Goal: Complete application form: Complete application form

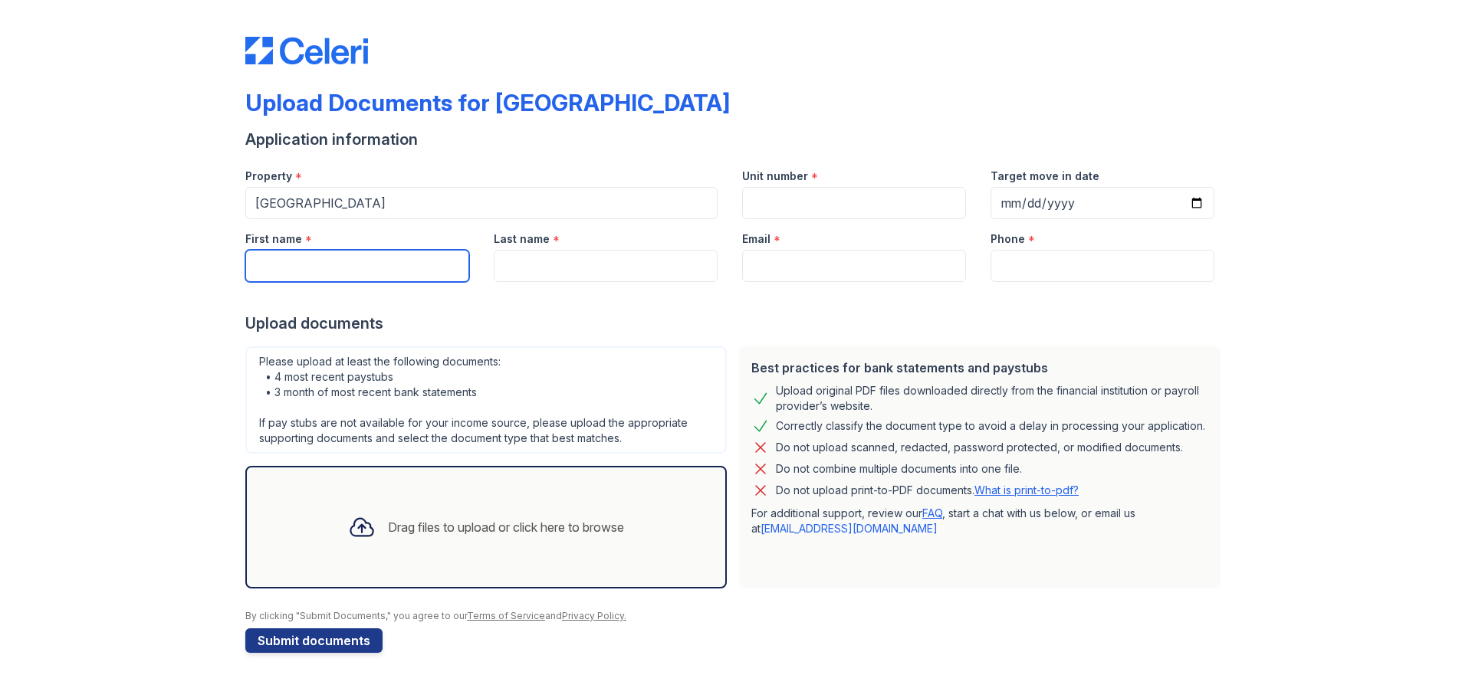
click at [369, 265] on input "First name" at bounding box center [357, 266] width 224 height 32
type input "Jathan"
type input "Gales"
type input "jathanggales@gmail.com"
type input "6786779800"
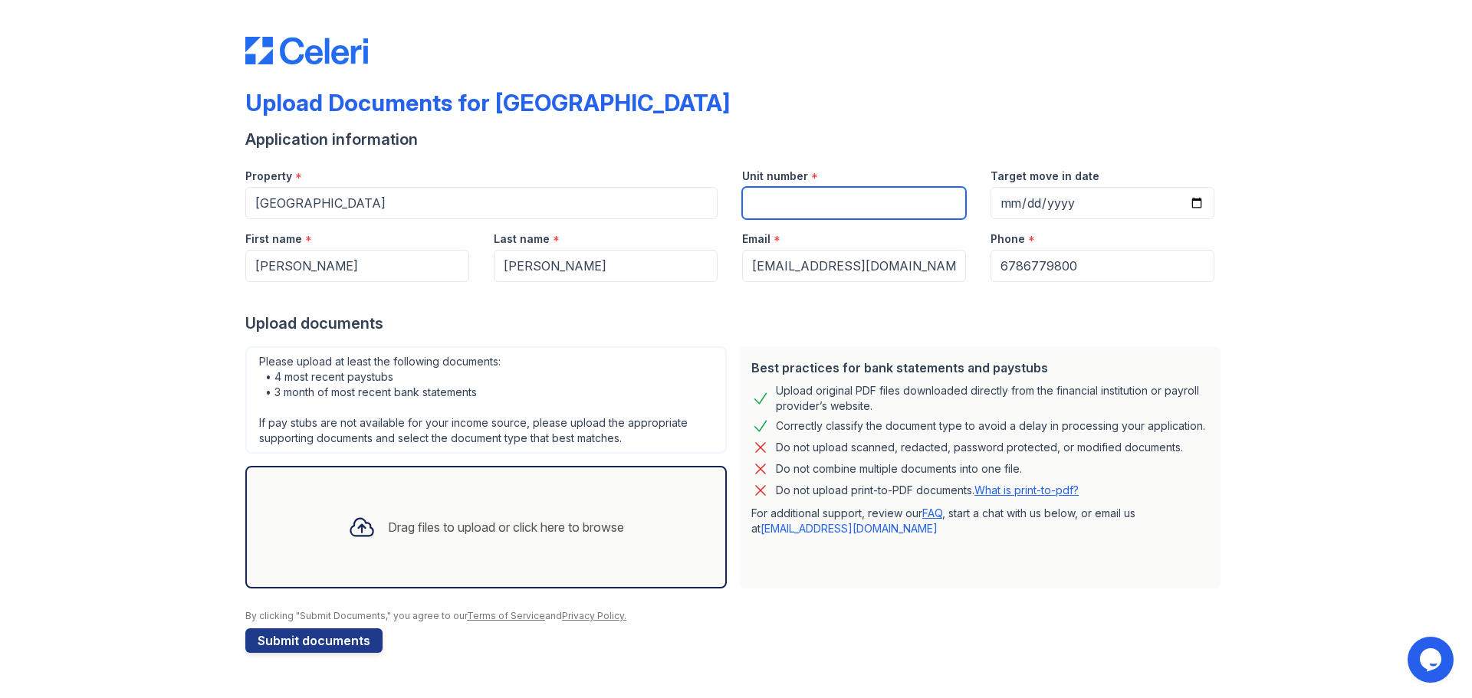
click at [832, 204] on input "Unit number" at bounding box center [854, 203] width 224 height 32
click at [802, 200] on input "Unit number" at bounding box center [854, 203] width 224 height 32
click at [867, 208] on input "Unit number" at bounding box center [854, 203] width 224 height 32
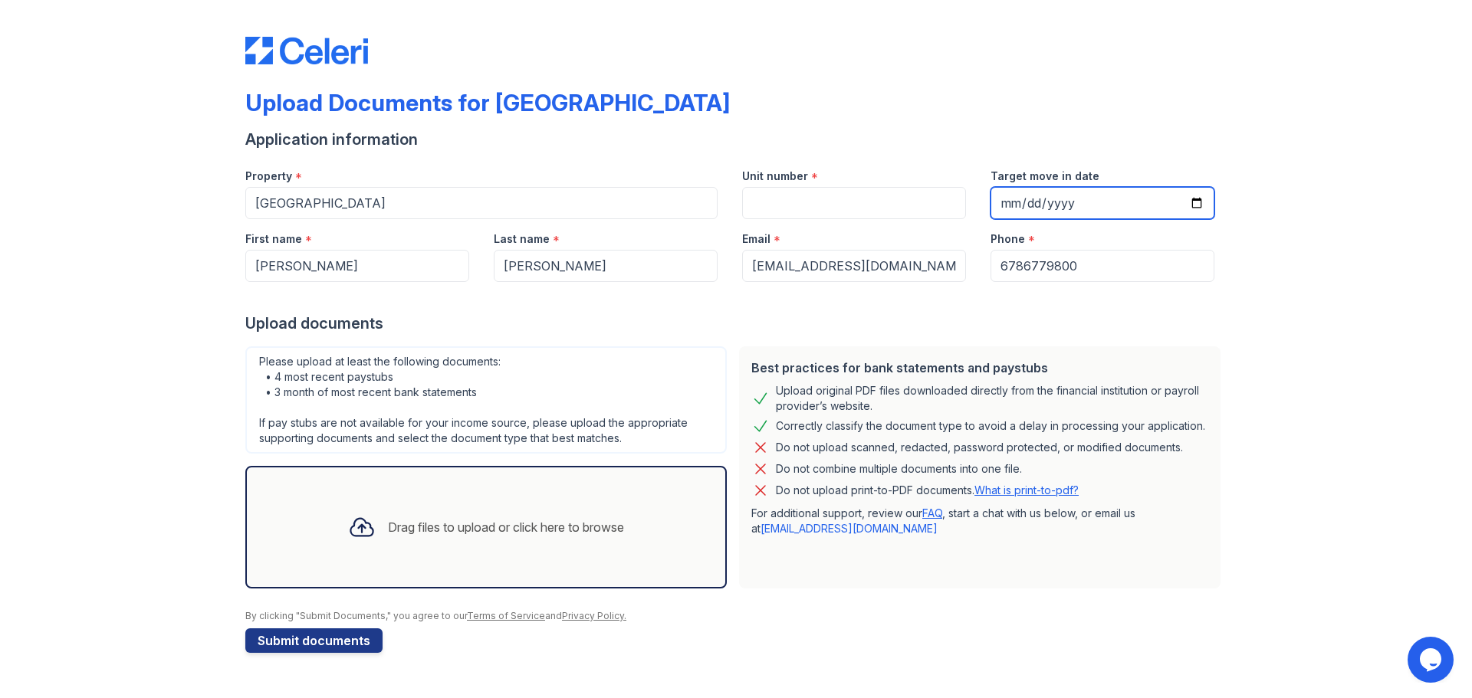
click at [1053, 207] on input "Target move in date" at bounding box center [1102, 203] width 224 height 32
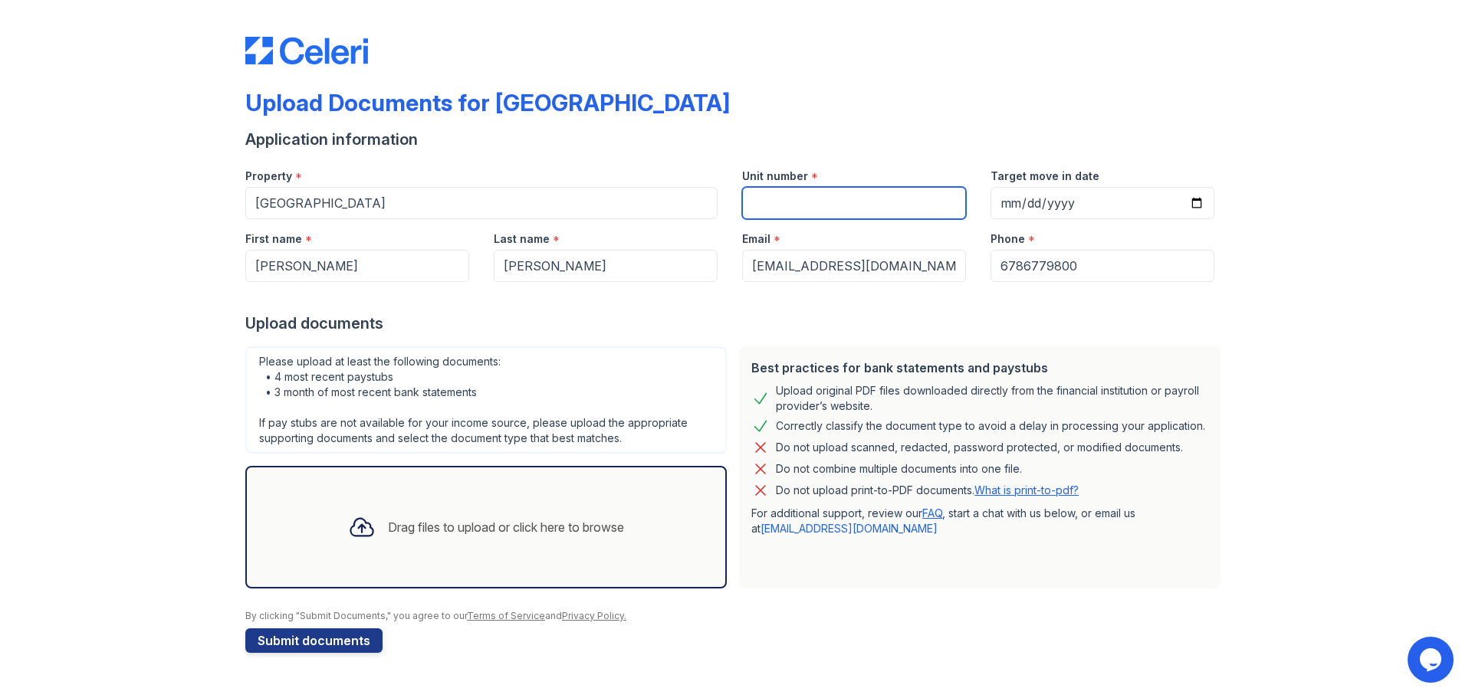
click at [786, 213] on input "Unit number" at bounding box center [854, 203] width 224 height 32
click at [835, 199] on input "Unit number" at bounding box center [854, 203] width 224 height 32
type input "826"
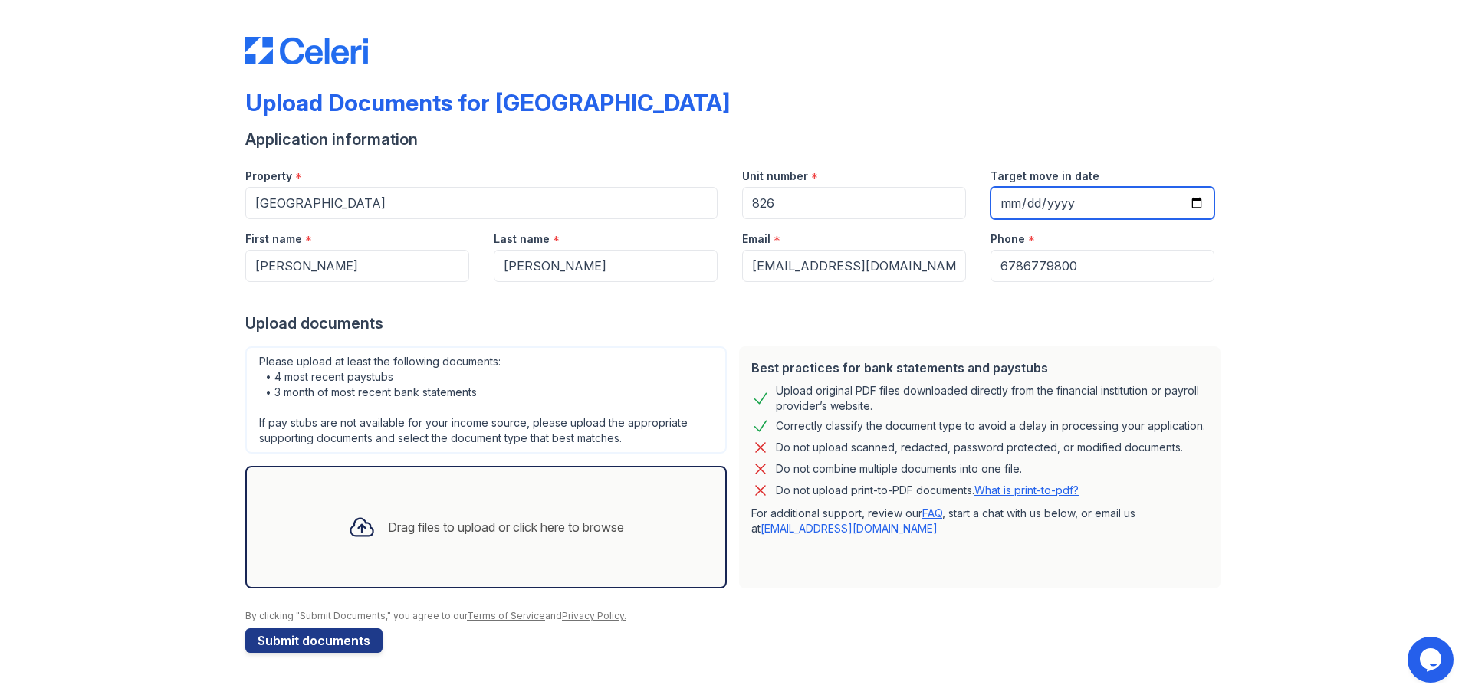
click at [1009, 195] on input "Target move in date" at bounding box center [1102, 203] width 224 height 32
click at [1043, 204] on input "Target move in date" at bounding box center [1102, 203] width 224 height 32
click at [1105, 205] on input "Target move in date" at bounding box center [1102, 203] width 224 height 32
click at [1192, 204] on input "Target move in date" at bounding box center [1102, 203] width 224 height 32
click at [1080, 198] on input "2025-10-03" at bounding box center [1102, 203] width 224 height 32
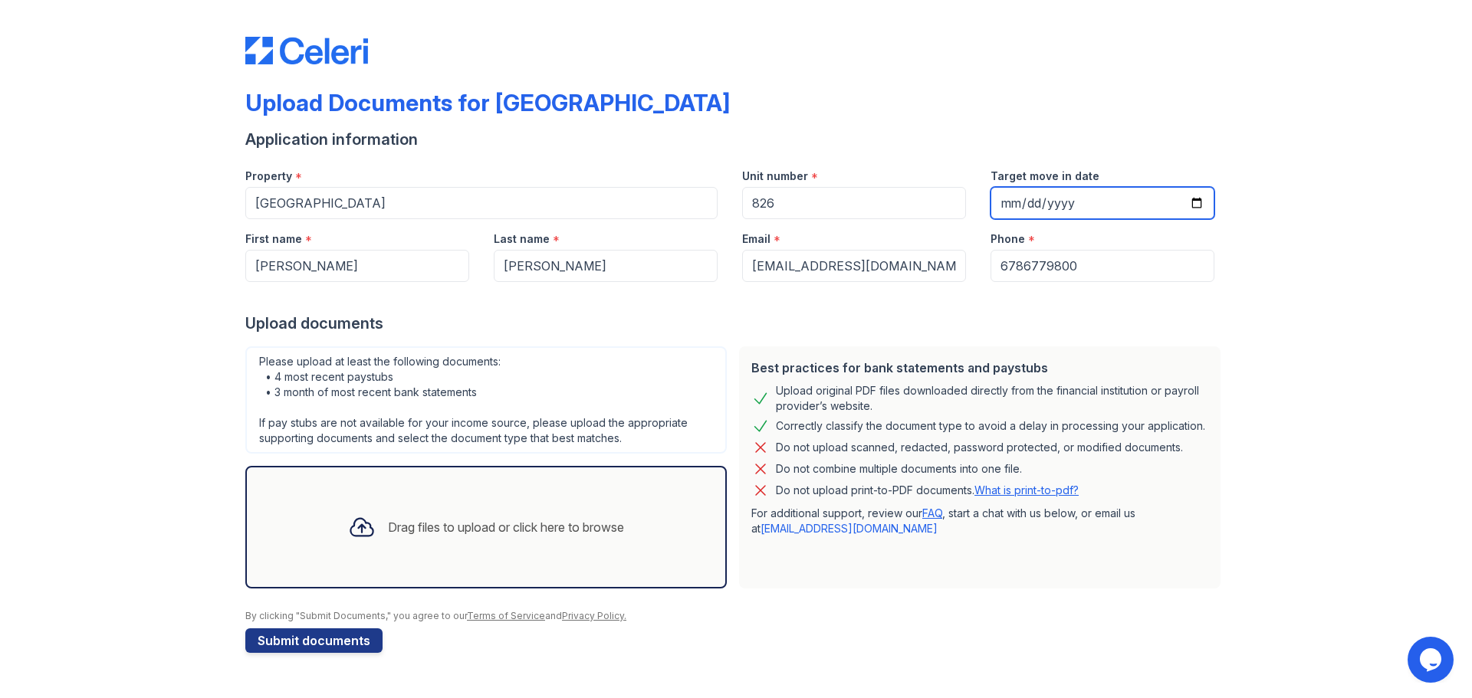
click at [1126, 199] on input "2025-10-03" at bounding box center [1102, 203] width 224 height 32
click at [1188, 199] on input "2025-10-03" at bounding box center [1102, 203] width 224 height 32
click at [1200, 202] on input "2025-10-03" at bounding box center [1102, 203] width 224 height 32
click at [1204, 207] on input "2025-10-03" at bounding box center [1102, 203] width 224 height 32
click at [1195, 207] on input "2025-10-03" at bounding box center [1102, 203] width 224 height 32
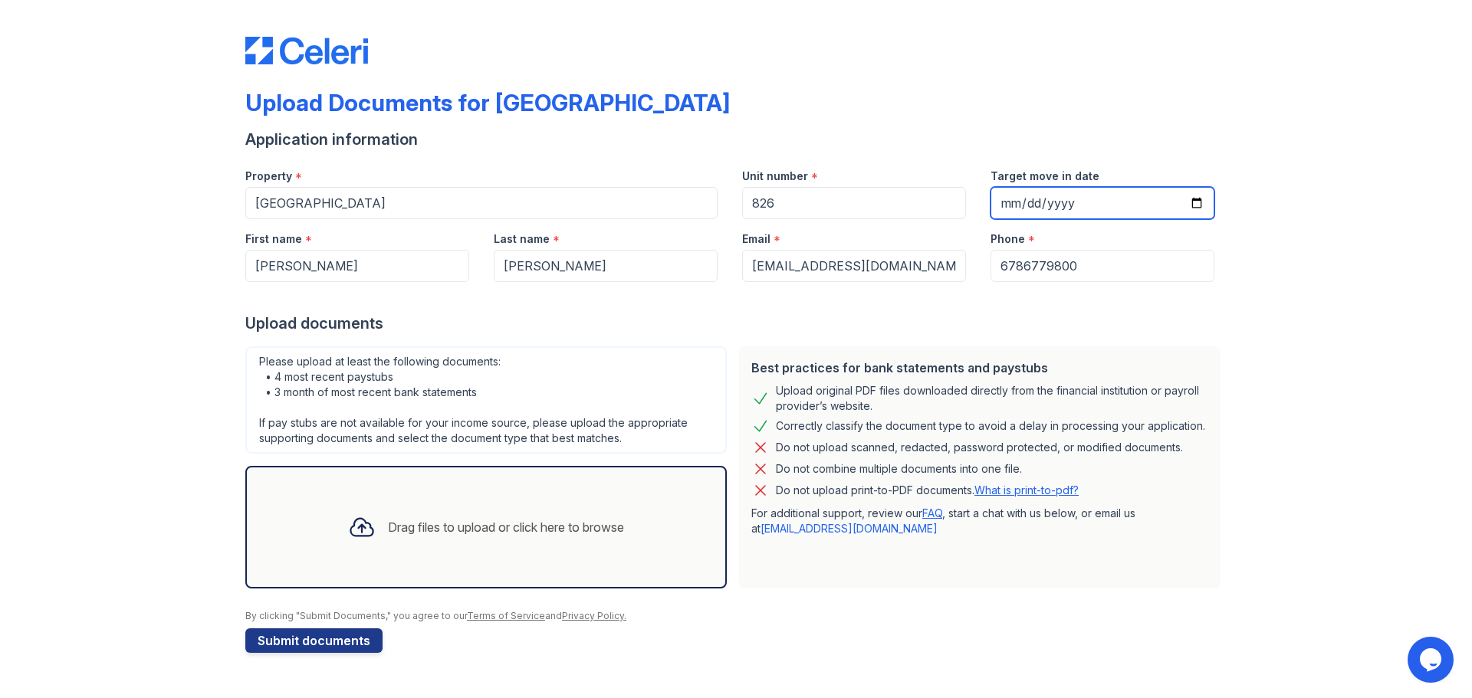
type input "2025-10-10"
click at [537, 525] on div "Drag files to upload or click here to browse" at bounding box center [506, 527] width 236 height 18
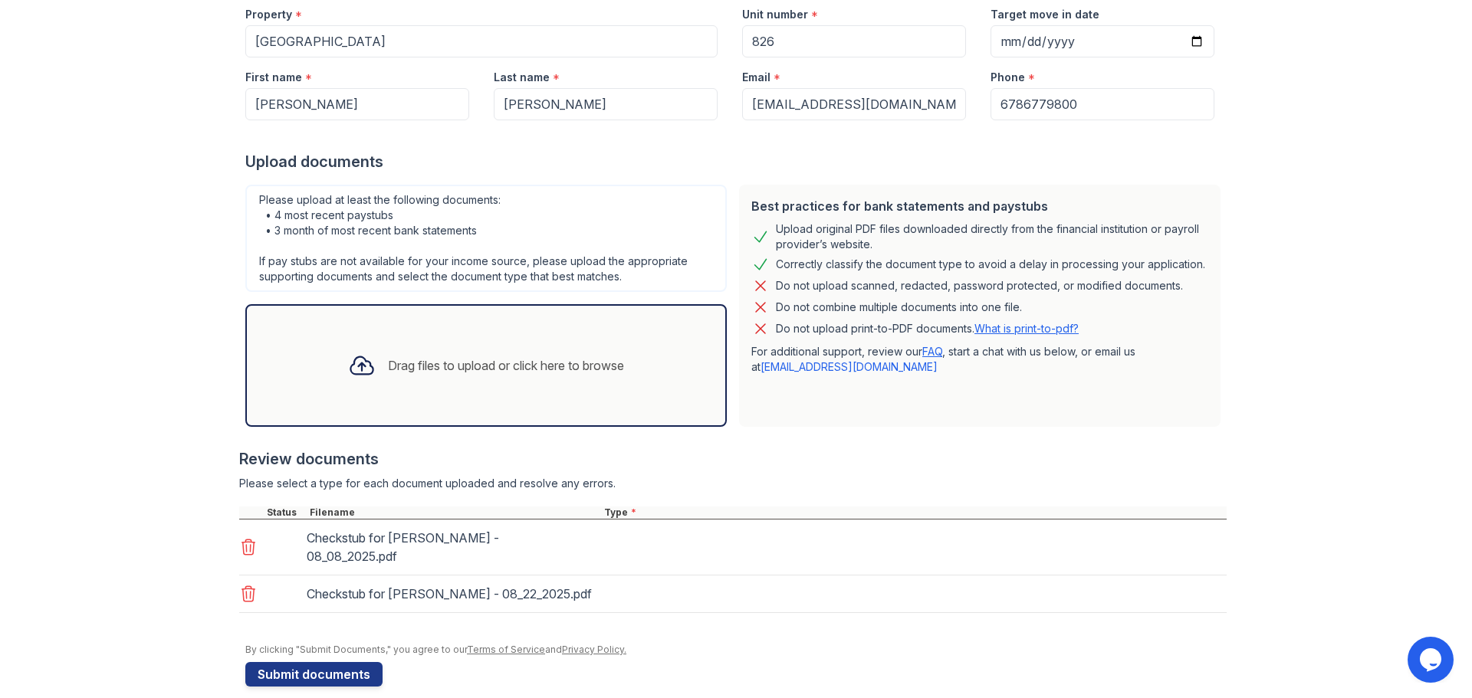
scroll to position [162, 0]
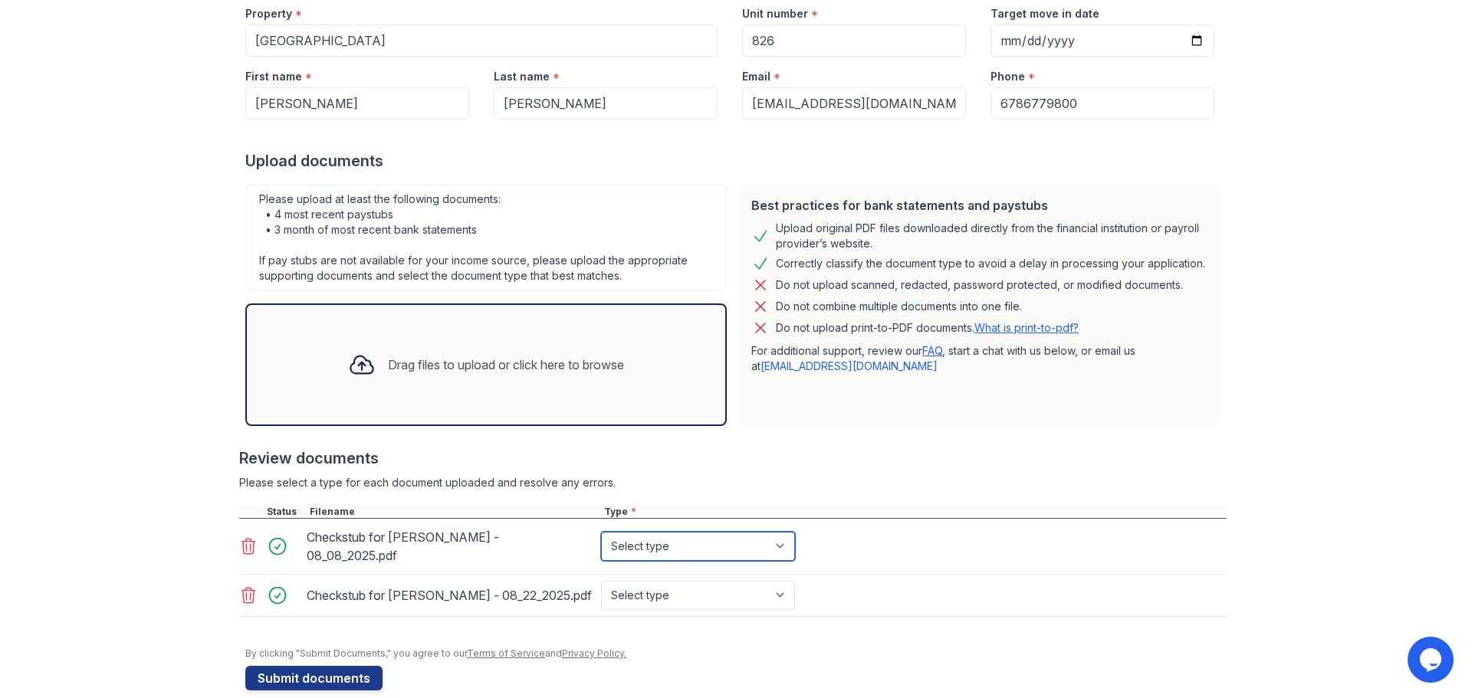
click at [633, 537] on select "Select type Paystub Bank Statement Offer Letter Tax Documents Benefit Award Let…" at bounding box center [698, 546] width 194 height 29
click at [919, 475] on div "Please select a type for each document uploaded and resolve any errors." at bounding box center [732, 482] width 987 height 15
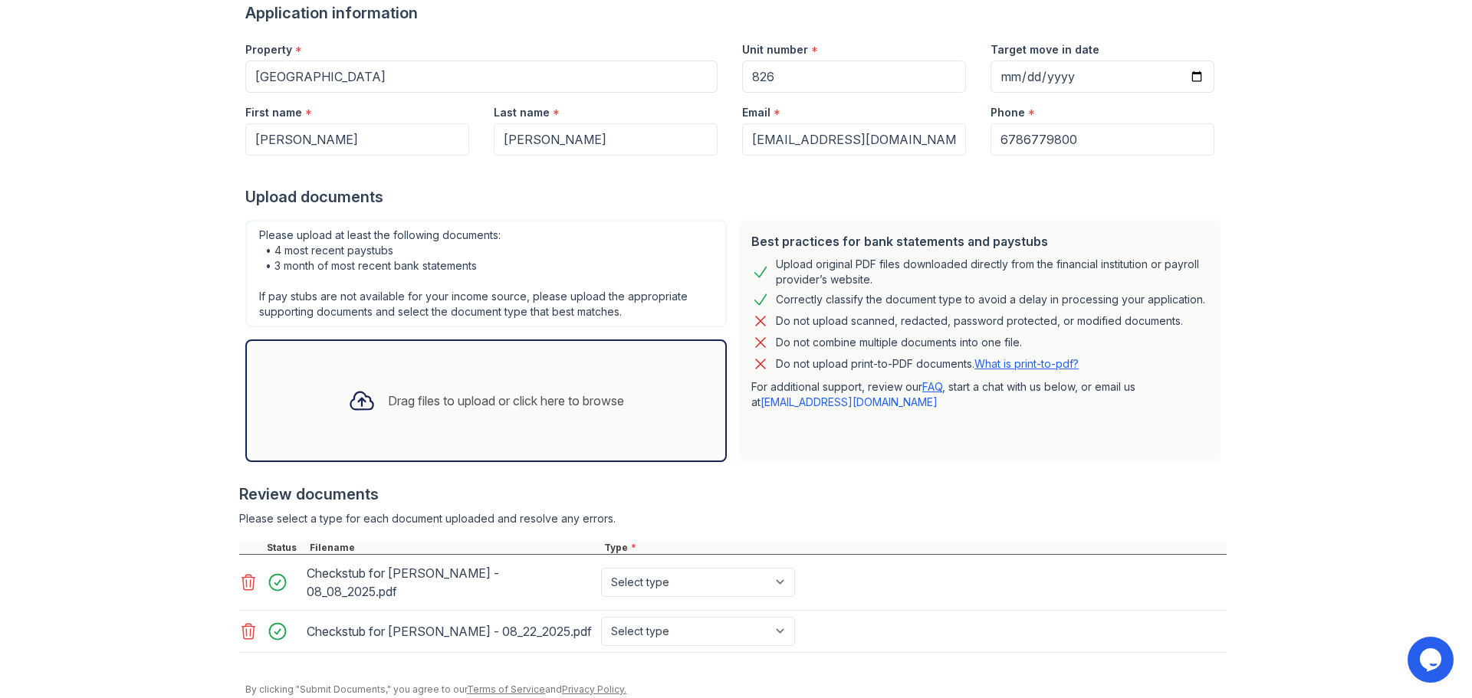
scroll to position [172, 0]
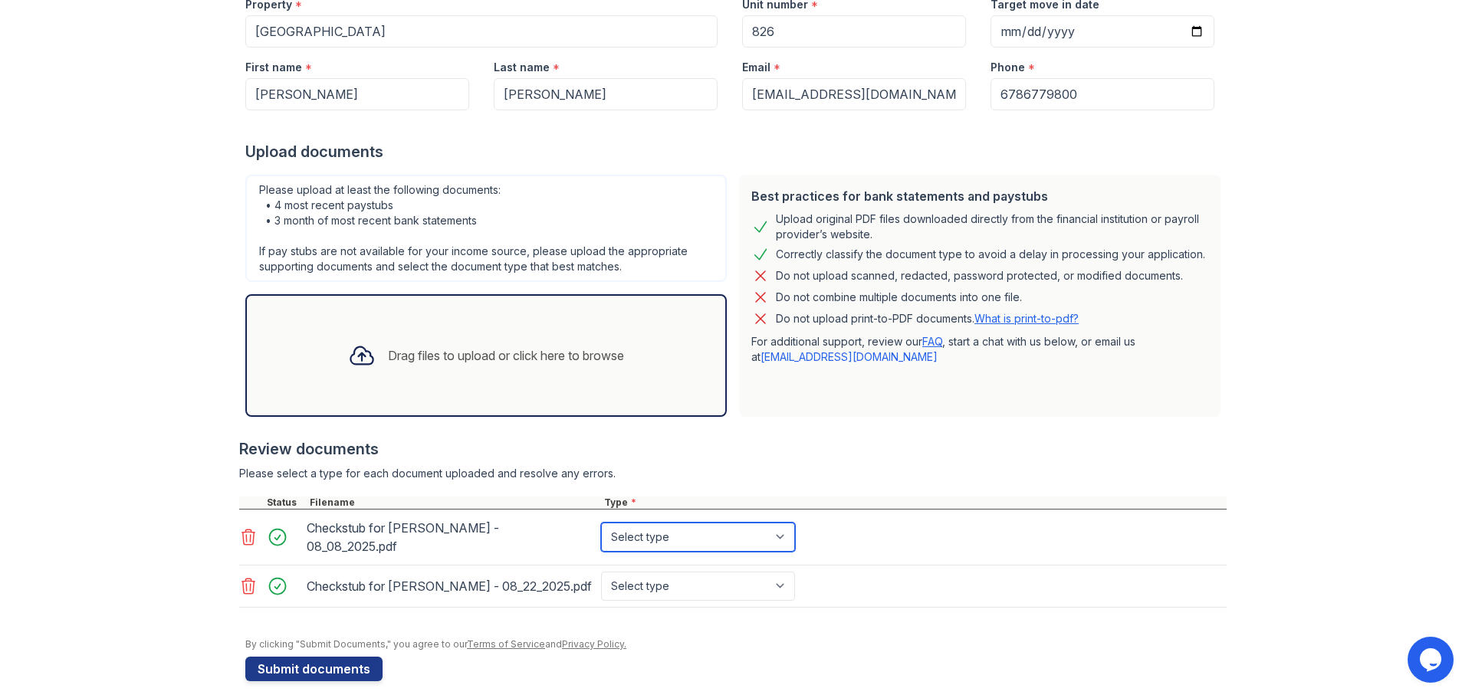
click at [757, 531] on select "Select type Paystub Bank Statement Offer Letter Tax Documents Benefit Award Let…" at bounding box center [698, 537] width 194 height 29
select select "paystub"
click at [601, 523] on select "Select type Paystub Bank Statement Offer Letter Tax Documents Benefit Award Let…" at bounding box center [698, 537] width 194 height 29
click at [678, 574] on select "Select type Paystub Bank Statement Offer Letter Tax Documents Benefit Award Let…" at bounding box center [698, 586] width 194 height 29
select select "paystub"
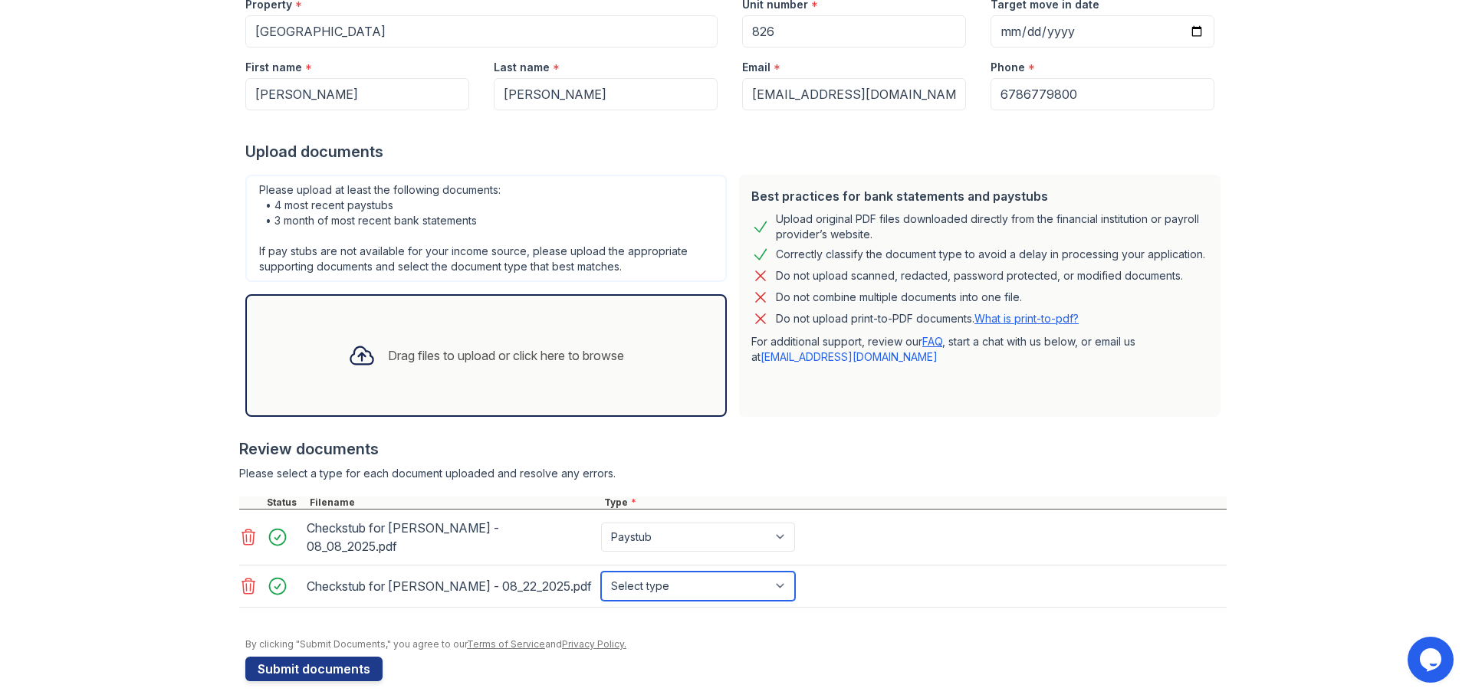
click at [601, 572] on select "Select type Paystub Bank Statement Offer Letter Tax Documents Benefit Award Let…" at bounding box center [698, 586] width 194 height 29
click at [389, 576] on div "Checkstub for Jathan Gales - 08_22_2025.pdf" at bounding box center [451, 586] width 288 height 25
click at [314, 661] on button "Submit documents" at bounding box center [313, 669] width 137 height 25
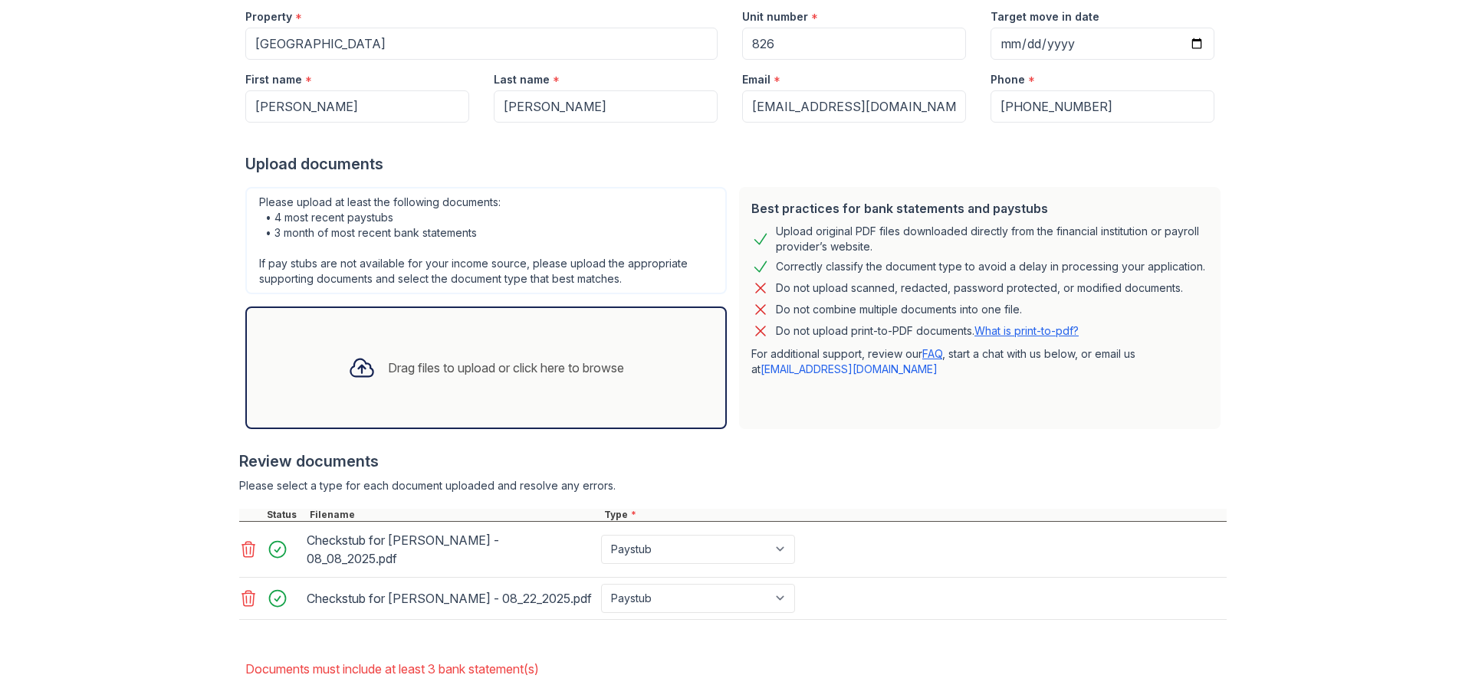
scroll to position [187, 0]
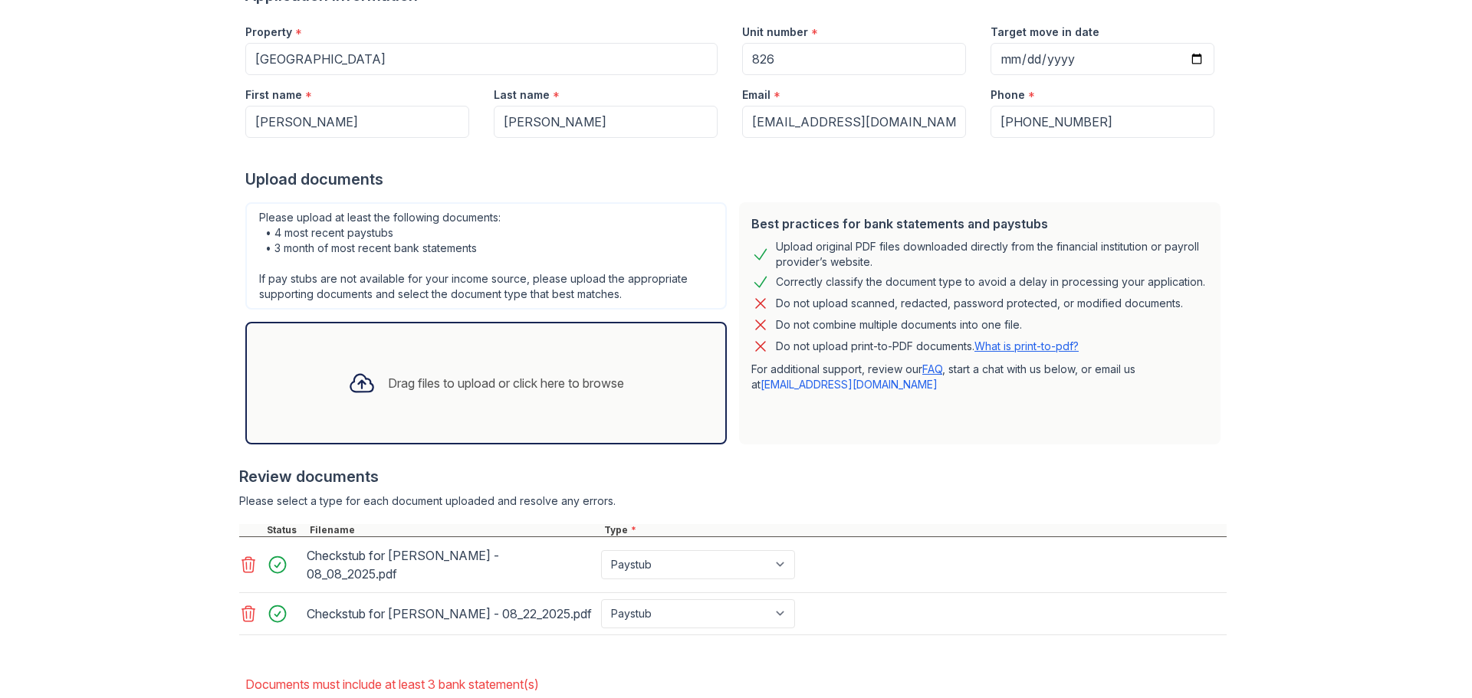
click at [427, 371] on div "Drag files to upload or click here to browse" at bounding box center [486, 383] width 300 height 52
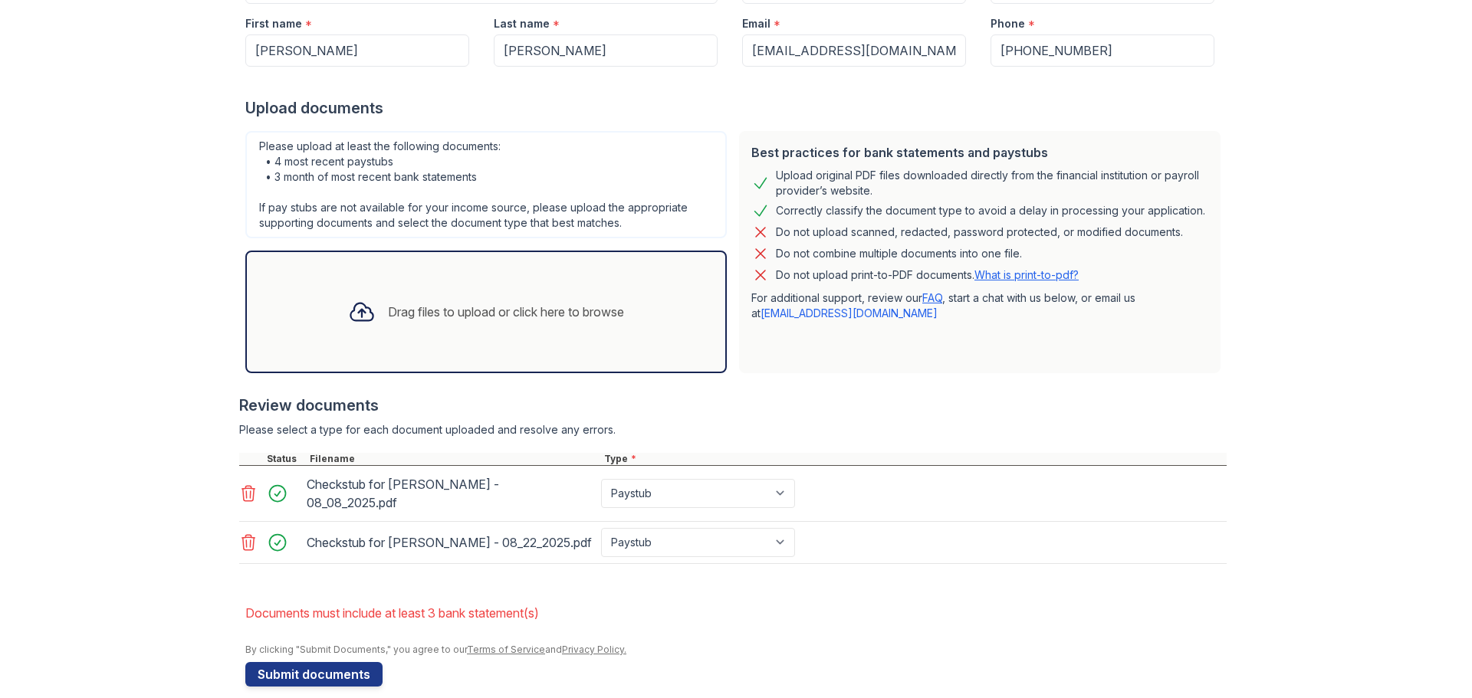
scroll to position [264, 0]
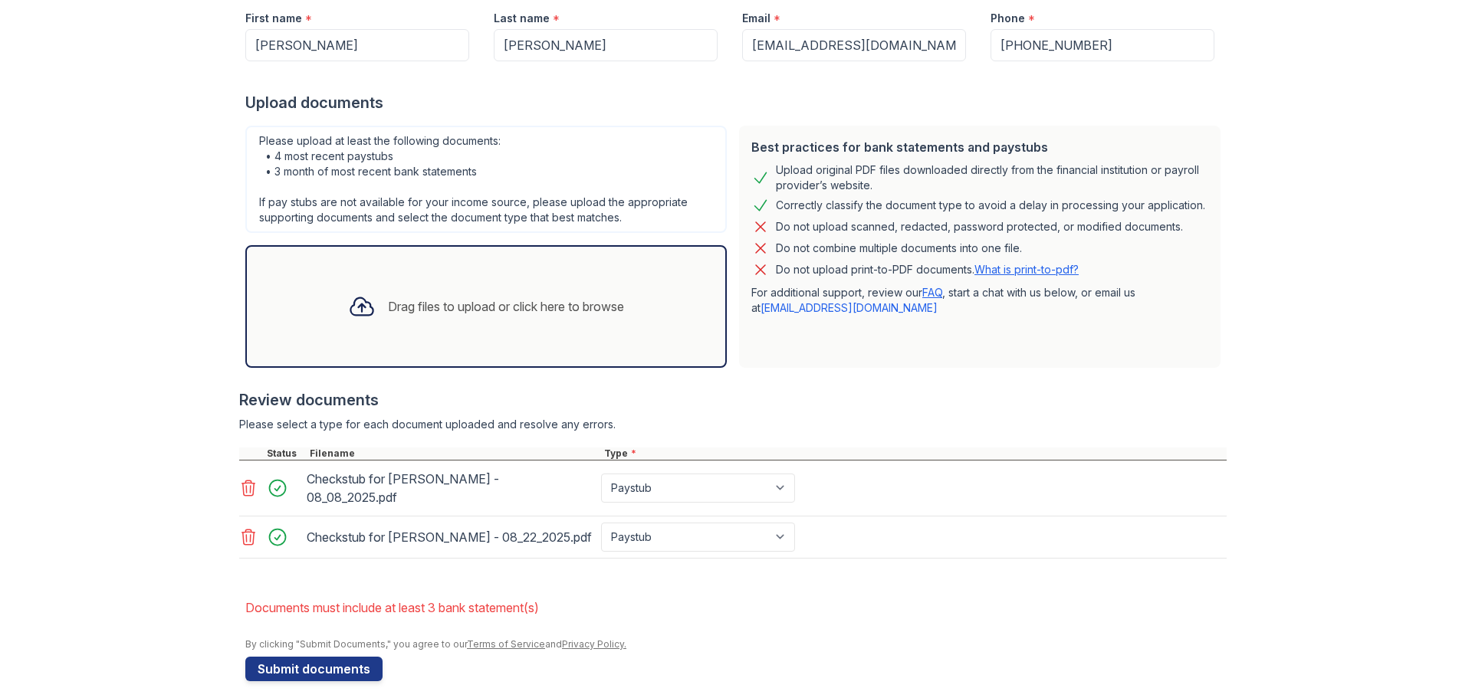
click at [476, 317] on div "Drag files to upload or click here to browse" at bounding box center [486, 307] width 300 height 52
click at [468, 346] on div "Drag files to upload or click here to browse" at bounding box center [485, 306] width 481 height 123
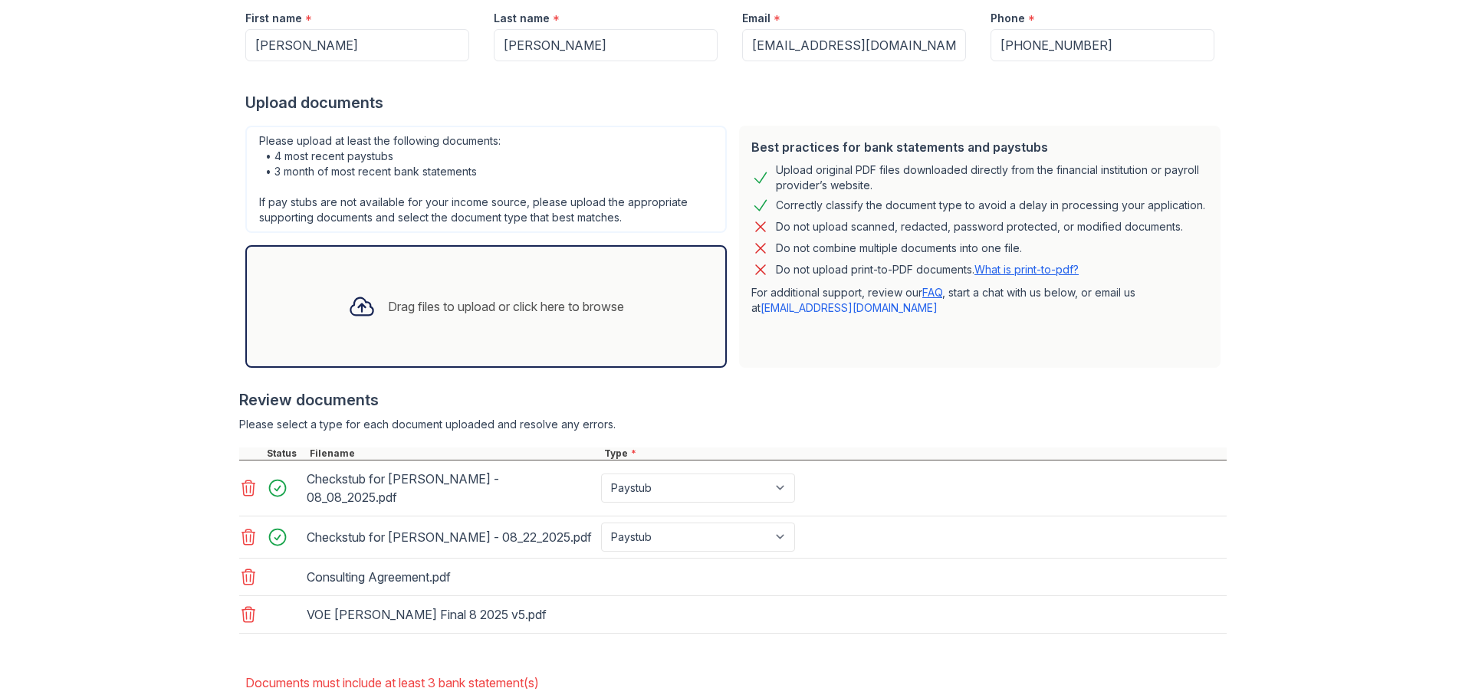
scroll to position [339, 0]
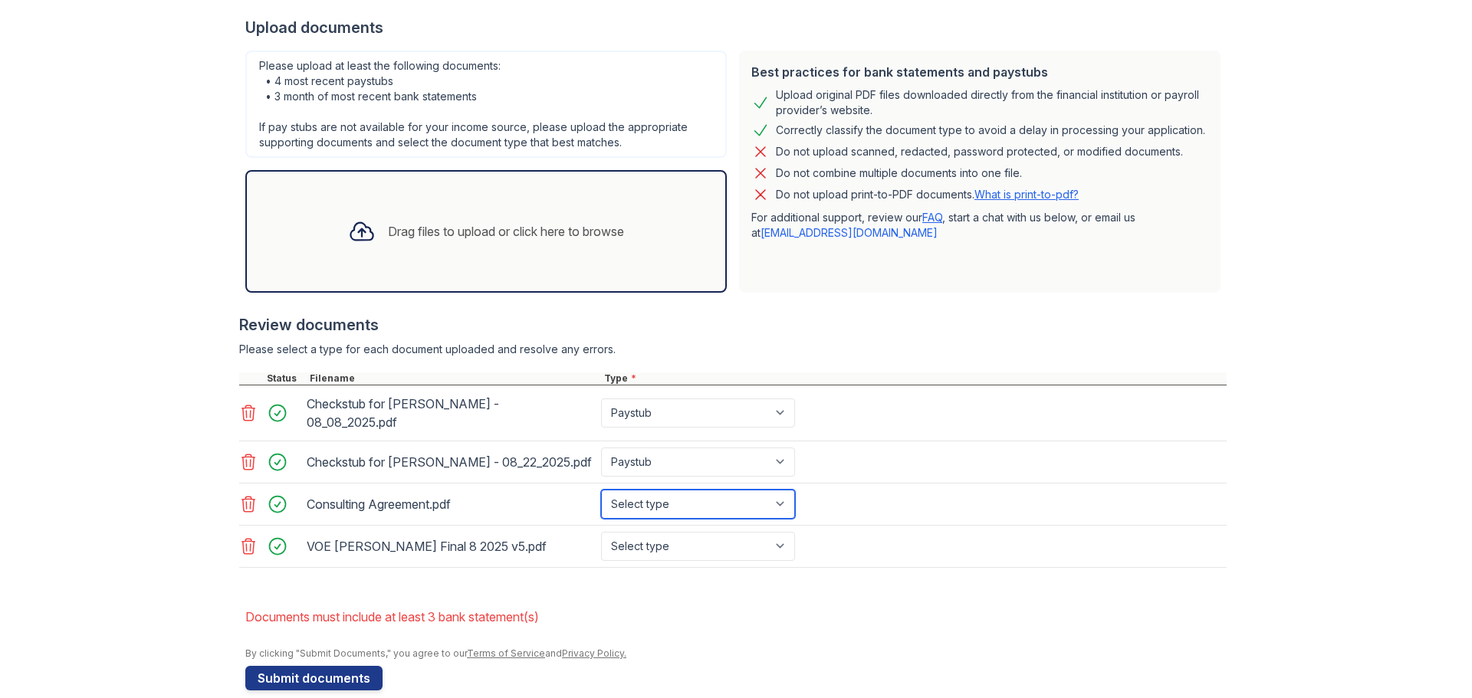
click at [663, 494] on select "Select type Paystub Bank Statement Offer Letter Tax Documents Benefit Award Let…" at bounding box center [698, 504] width 194 height 29
select select "offer_letter"
click at [601, 490] on select "Select type Paystub Bank Statement Offer Letter Tax Documents Benefit Award Let…" at bounding box center [698, 504] width 194 height 29
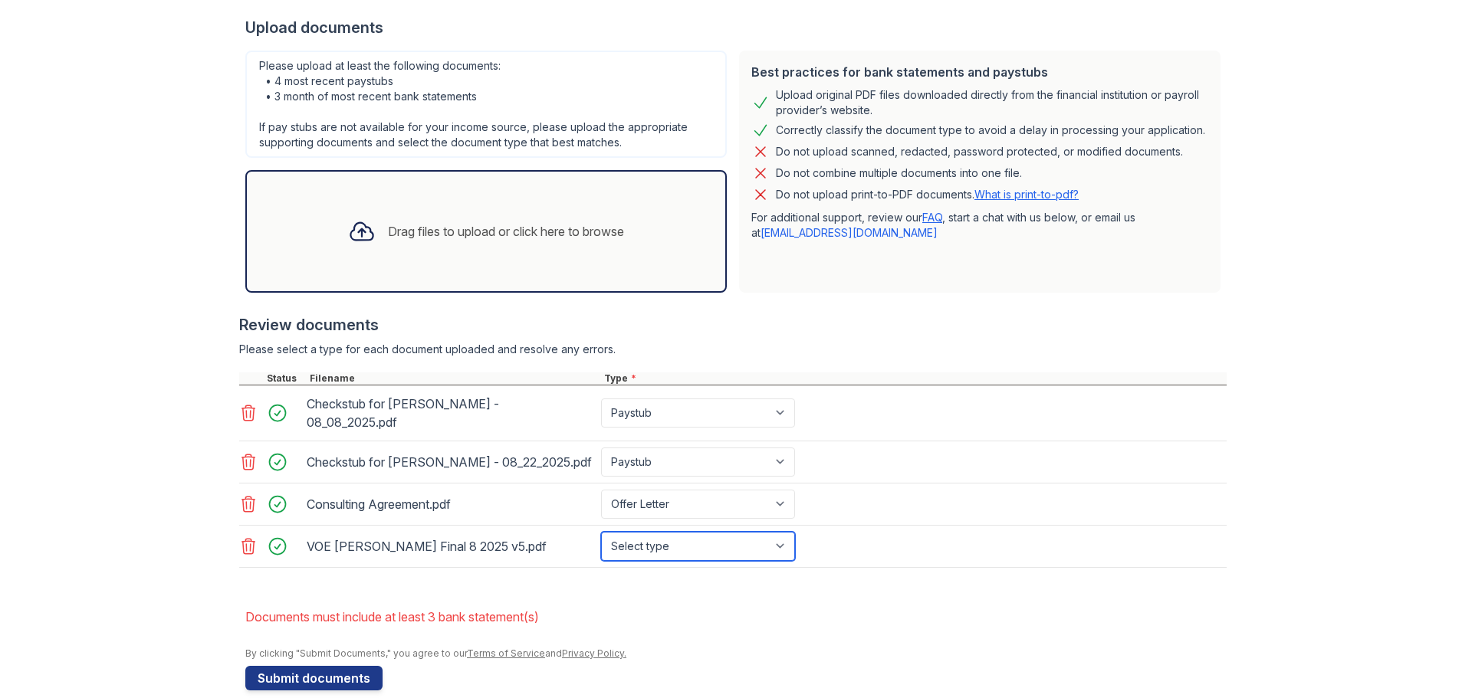
click at [679, 532] on select "Select type Paystub Bank Statement Offer Letter Tax Documents Benefit Award Let…" at bounding box center [698, 546] width 194 height 29
select select "offer_letter"
click at [601, 532] on select "Select type Paystub Bank Statement Offer Letter Tax Documents Benefit Award Let…" at bounding box center [698, 546] width 194 height 29
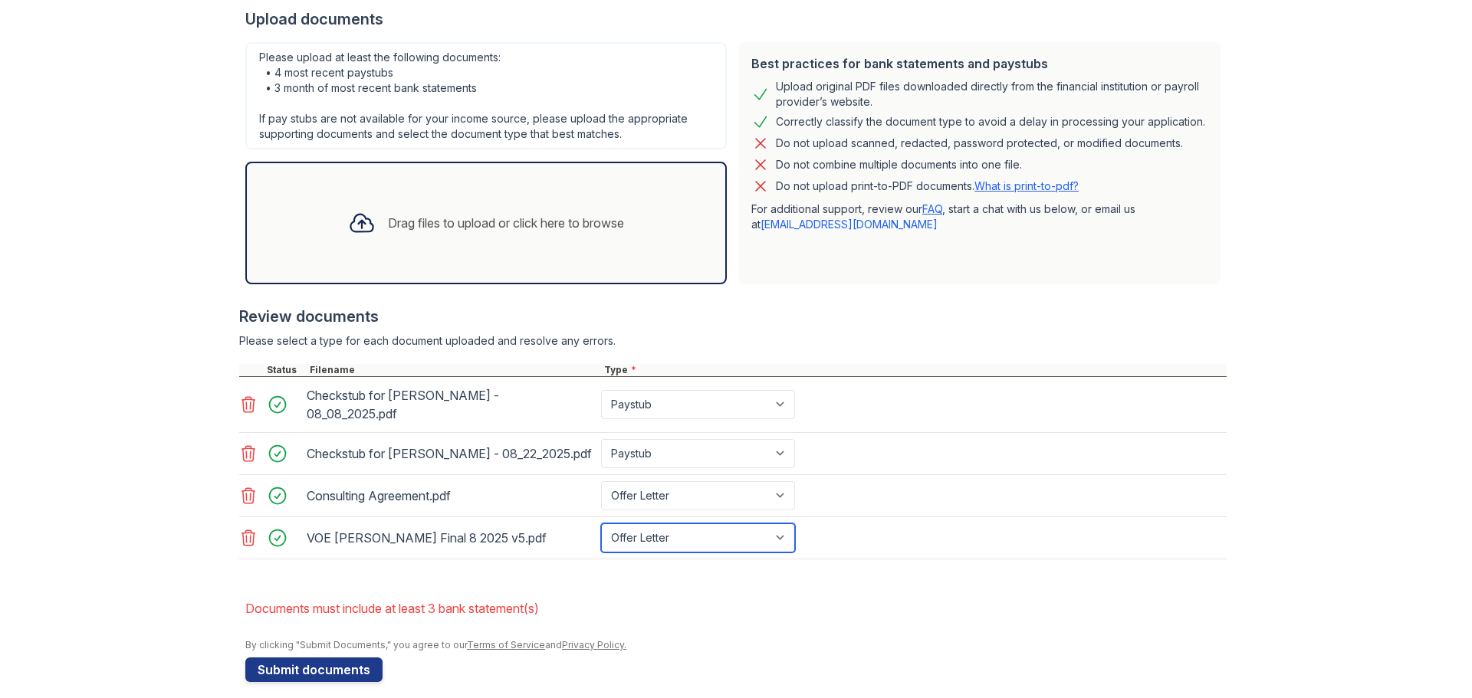
scroll to position [348, 0]
click at [449, 228] on div "Drag files to upload or click here to browse" at bounding box center [506, 222] width 236 height 18
click at [406, 182] on div "Drag files to upload or click here to browse" at bounding box center [485, 222] width 481 height 123
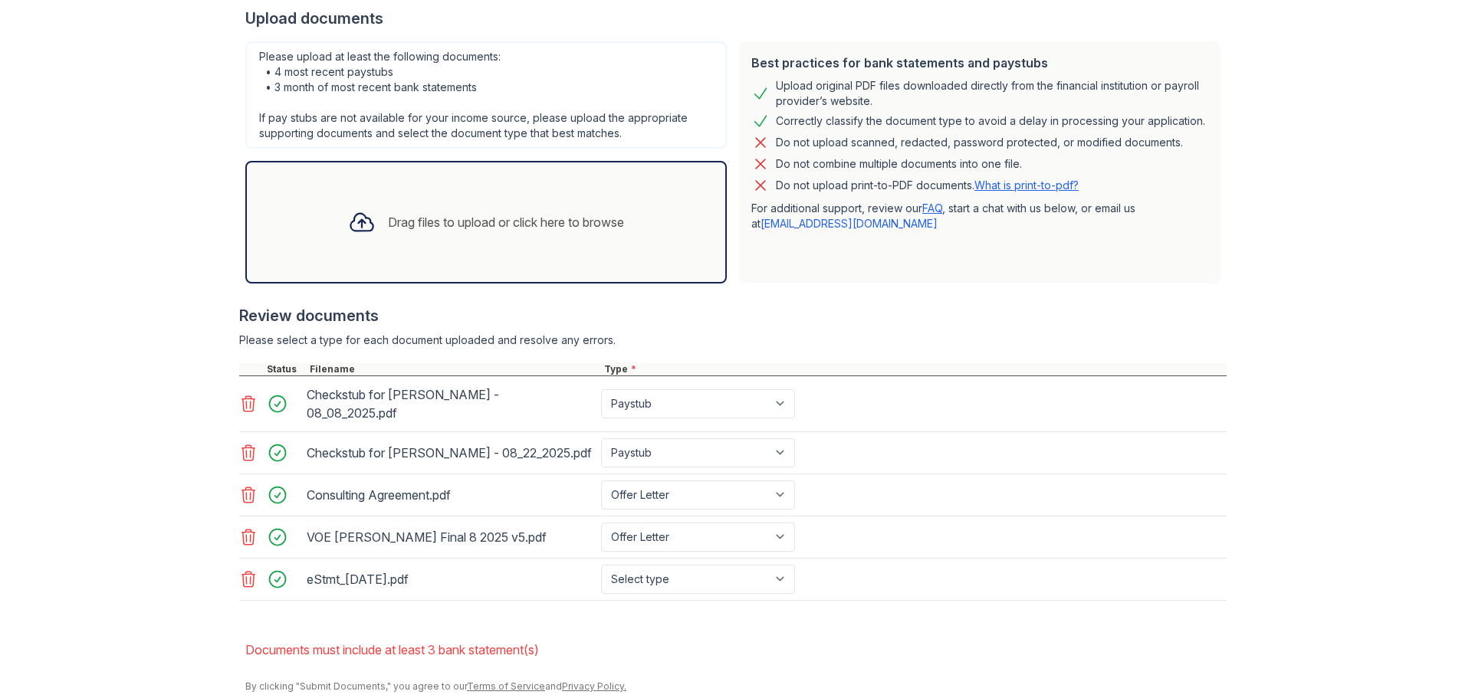
click at [445, 205] on div "Drag files to upload or click here to browse" at bounding box center [486, 222] width 300 height 52
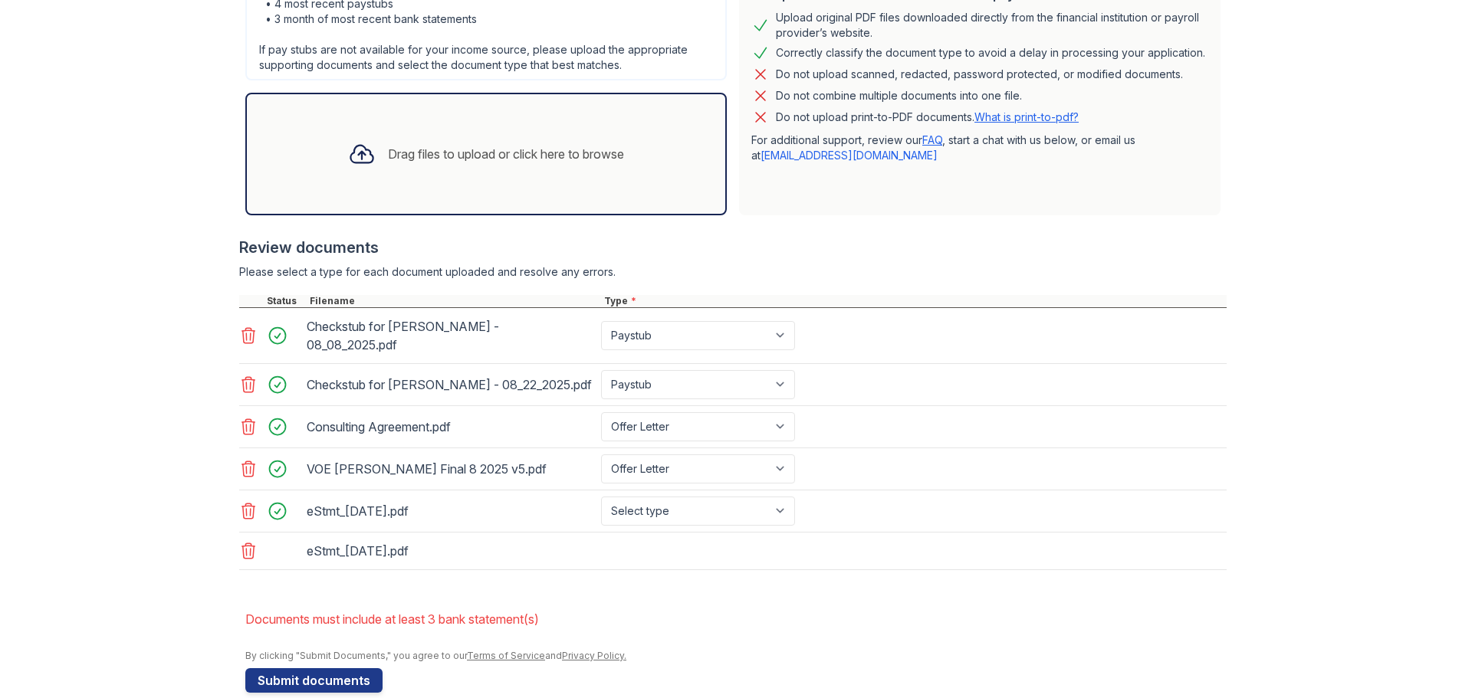
scroll to position [428, 0]
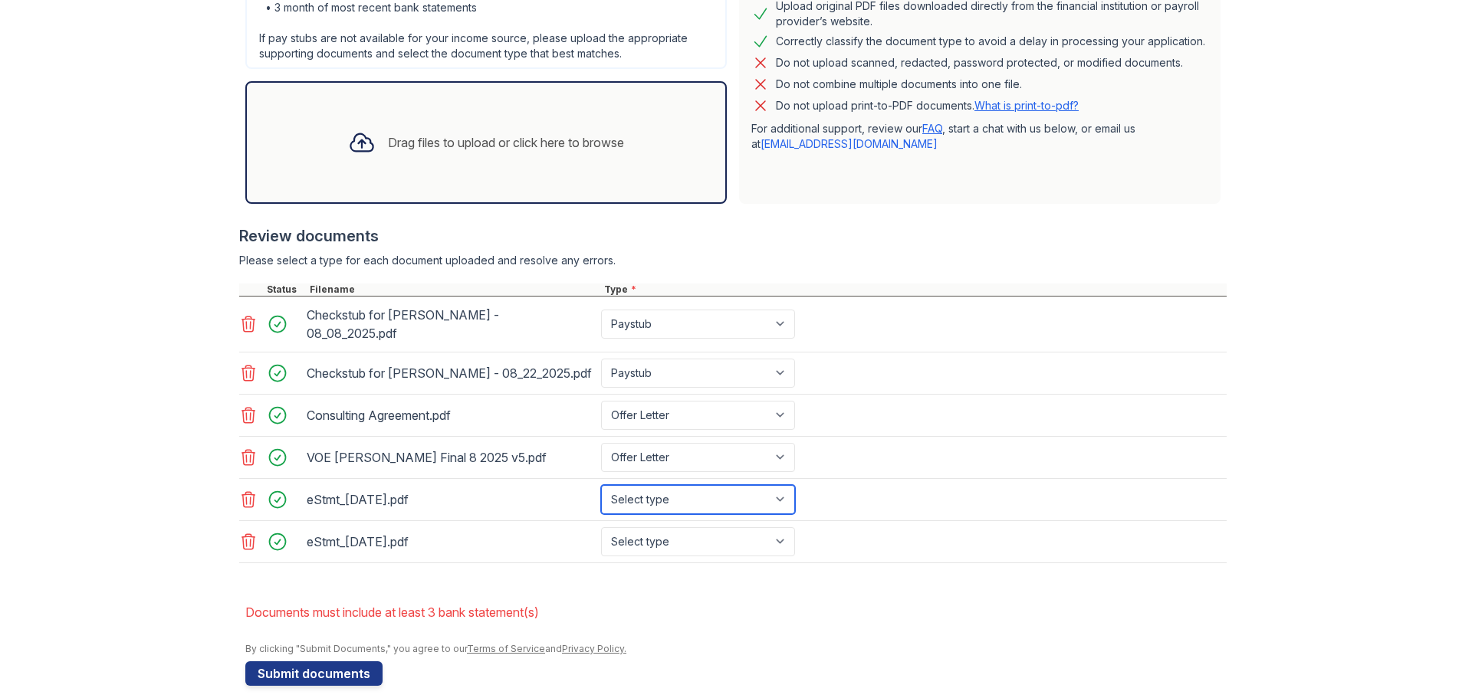
click at [639, 487] on select "Select type Paystub Bank Statement Offer Letter Tax Documents Benefit Award Let…" at bounding box center [698, 499] width 194 height 29
select select "bank_statement"
click at [601, 485] on select "Select type Paystub Bank Statement Offer Letter Tax Documents Benefit Award Let…" at bounding box center [698, 499] width 194 height 29
drag, startPoint x: 688, startPoint y: 528, endPoint x: 684, endPoint y: 542, distance: 14.1
click at [688, 528] on select "Select type Paystub Bank Statement Offer Letter Tax Documents Benefit Award Let…" at bounding box center [698, 541] width 194 height 29
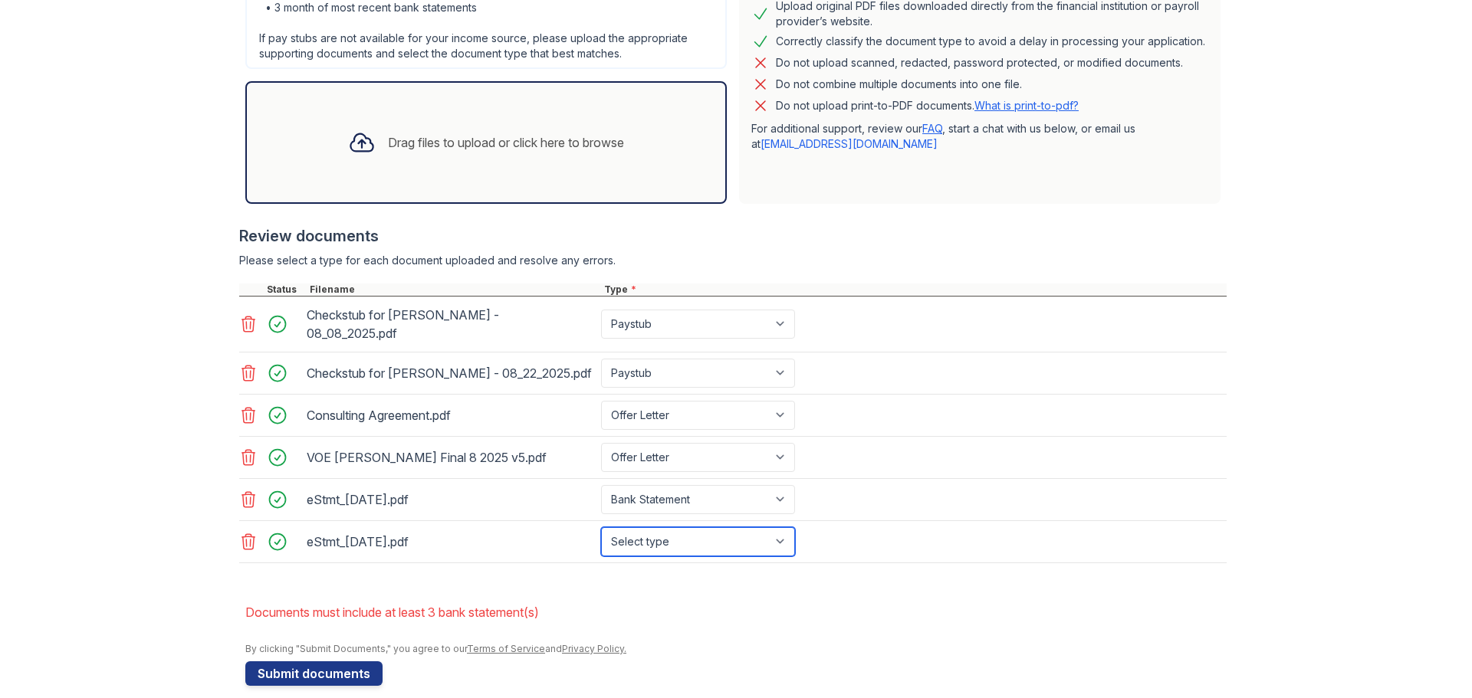
select select "bank_statement"
click at [601, 527] on select "Select type Paystub Bank Statement Offer Letter Tax Documents Benefit Award Let…" at bounding box center [698, 541] width 194 height 29
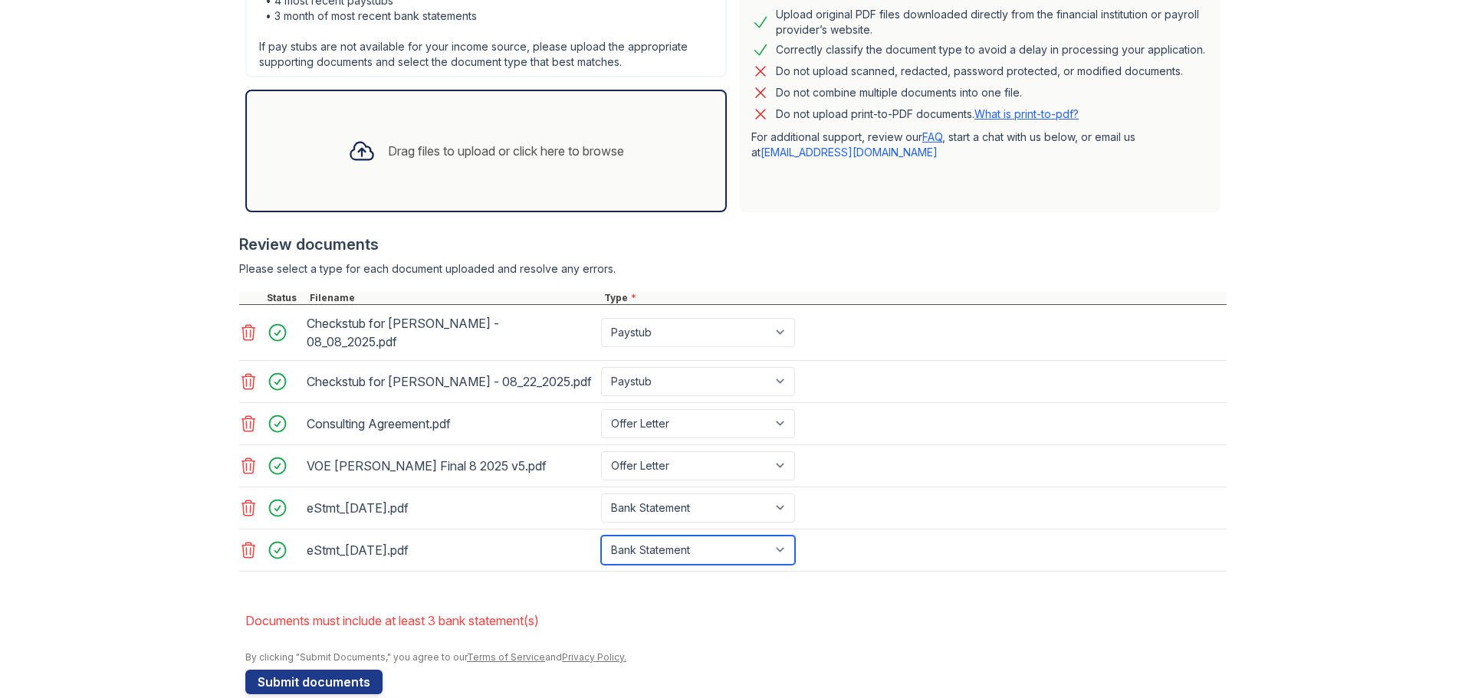
scroll to position [432, 0]
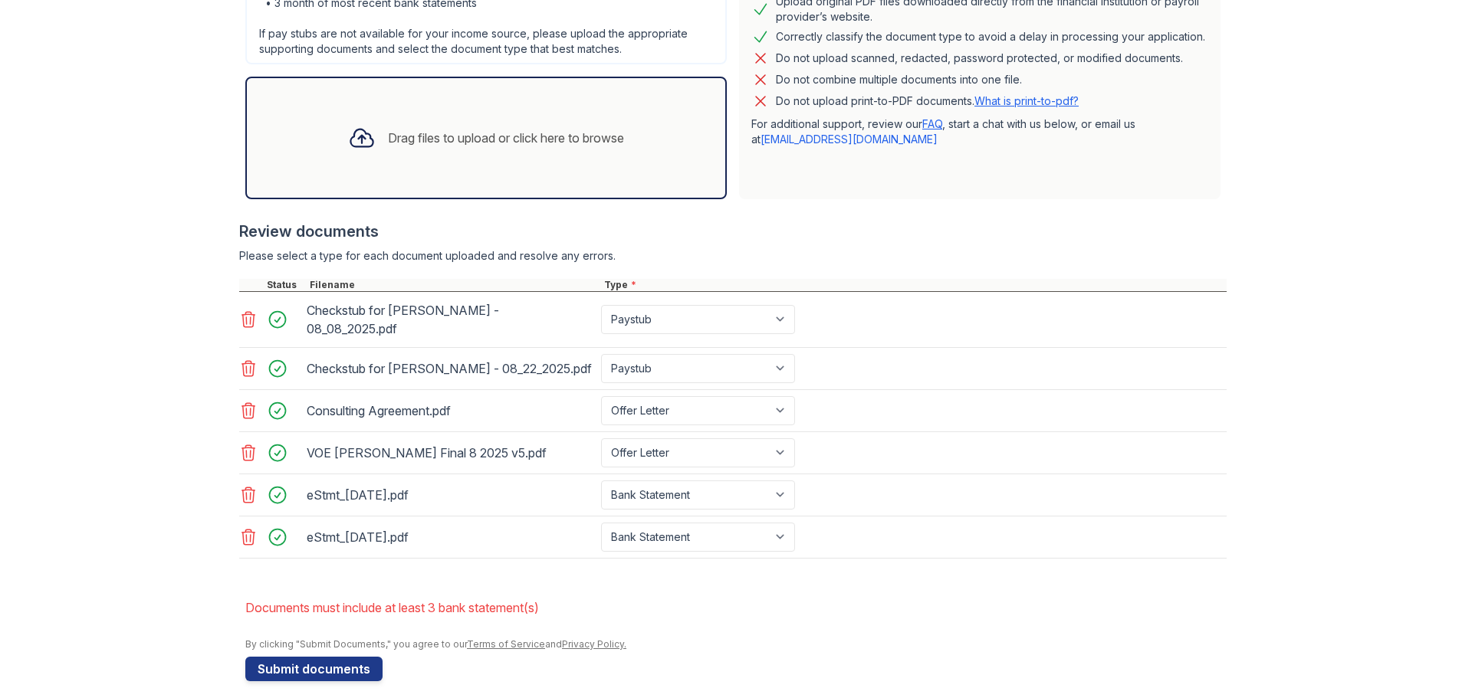
click at [402, 133] on div "Drag files to upload or click here to browse" at bounding box center [506, 138] width 236 height 18
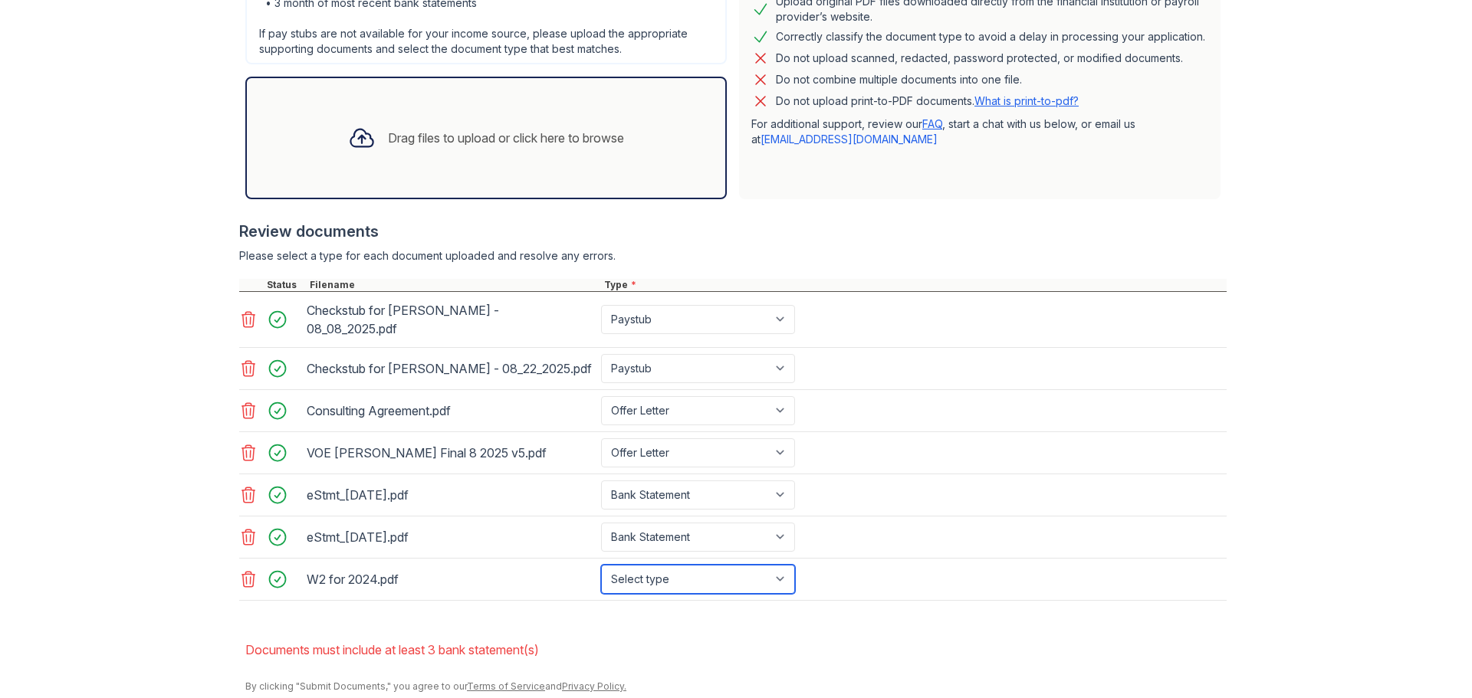
click at [694, 566] on select "Select type Paystub Bank Statement Offer Letter Tax Documents Benefit Award Let…" at bounding box center [698, 579] width 194 height 29
select select "tax_documents"
click at [601, 565] on select "Select type Paystub Bank Statement Offer Letter Tax Documents Benefit Award Let…" at bounding box center [698, 579] width 194 height 29
click at [430, 159] on div "Drag files to upload or click here to browse" at bounding box center [486, 138] width 300 height 52
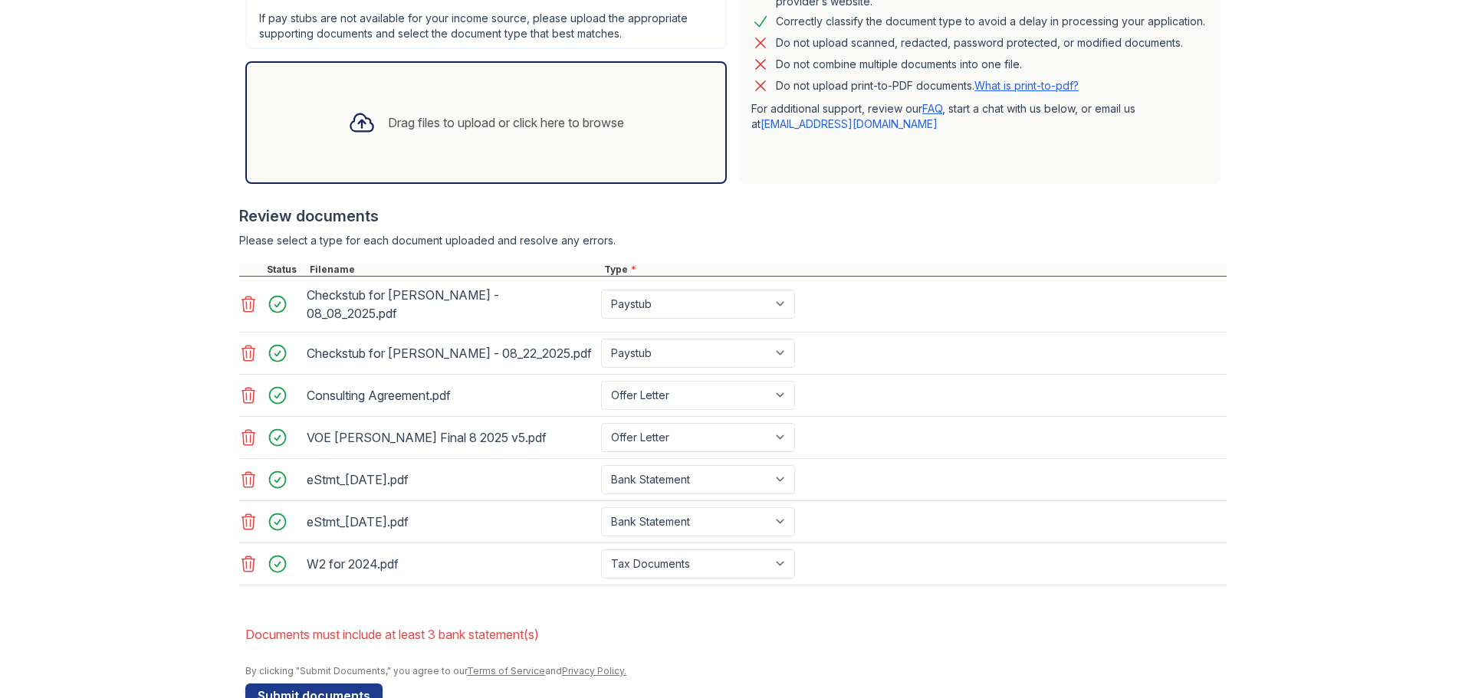
scroll to position [474, 0]
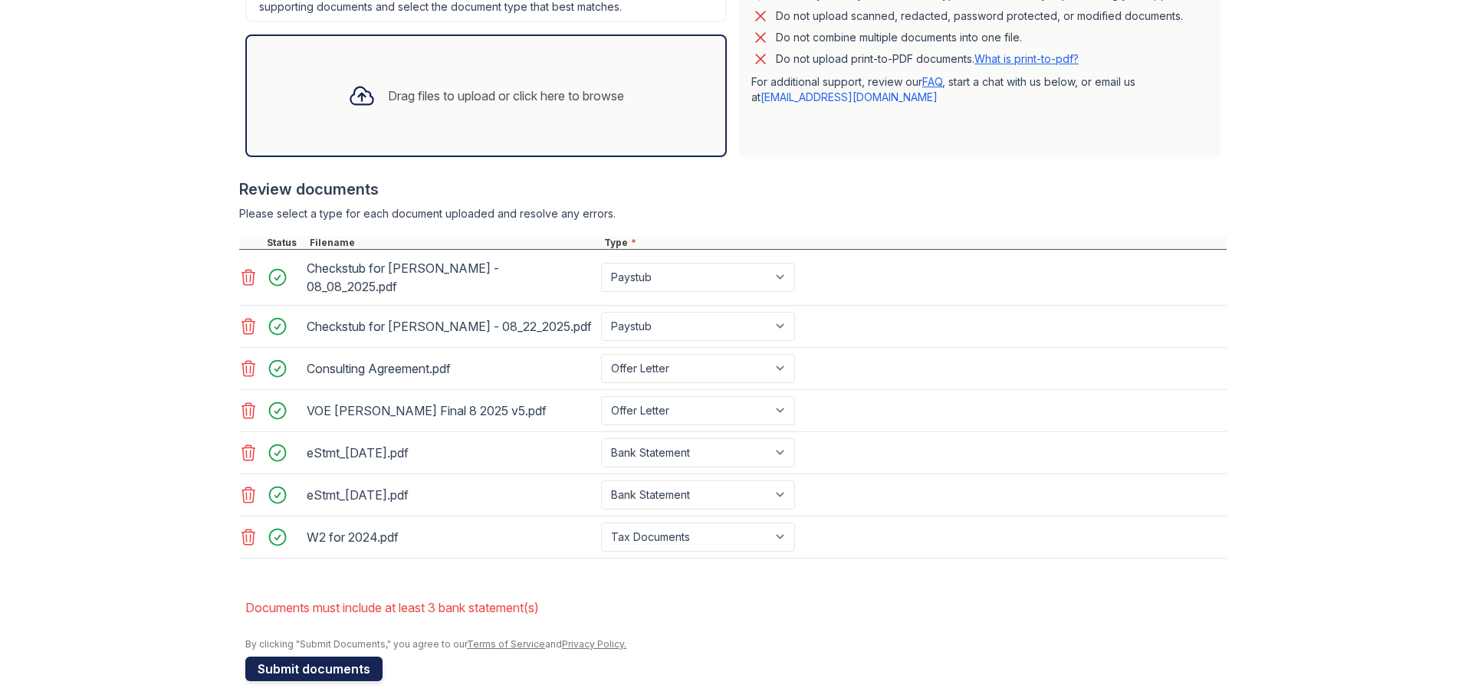
click at [334, 657] on button "Submit documents" at bounding box center [313, 669] width 137 height 25
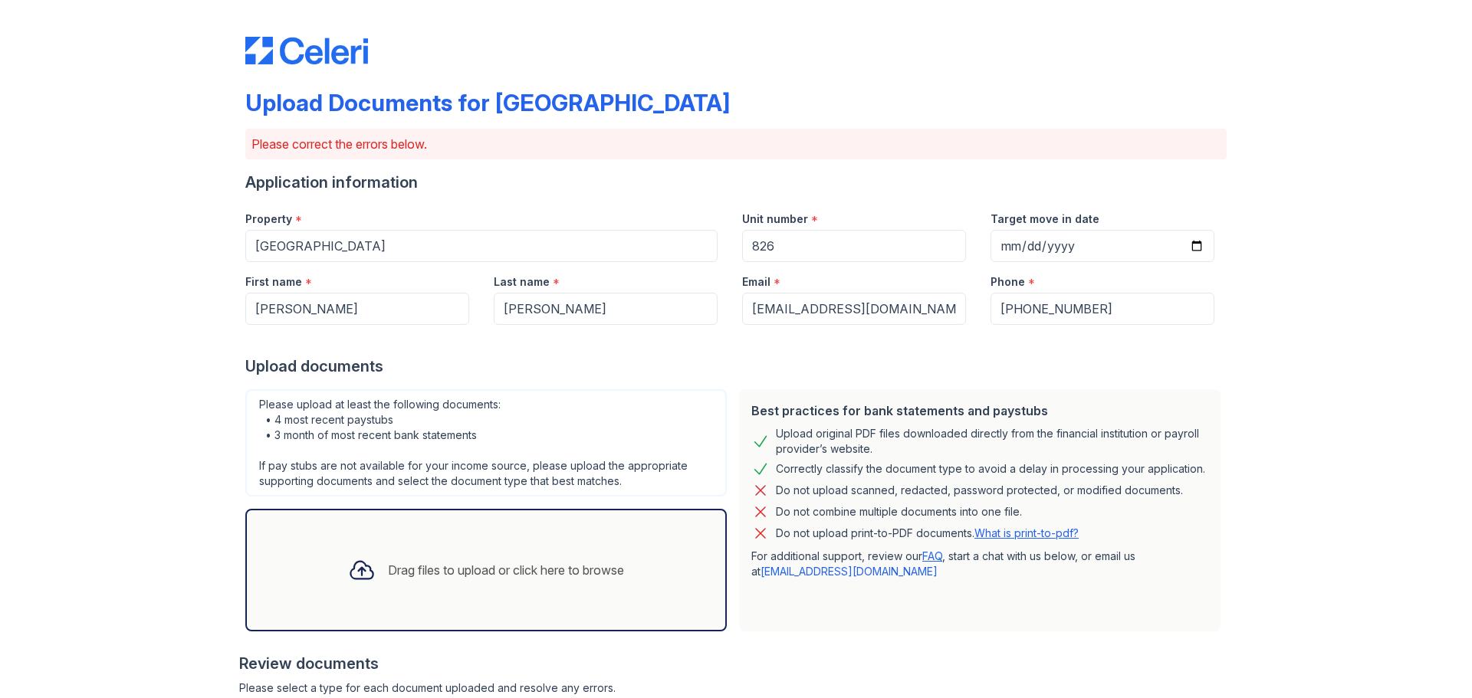
scroll to position [482, 0]
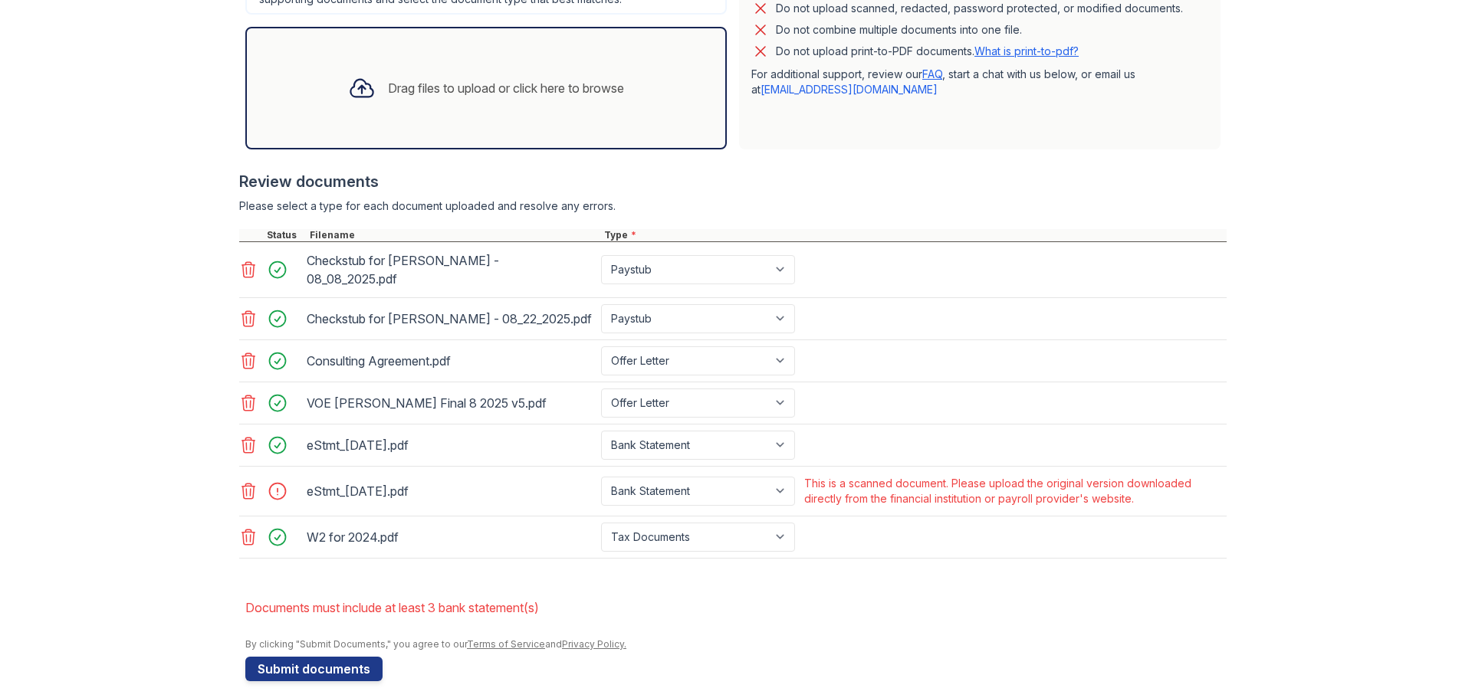
click at [353, 479] on div "eStmt_2025-08-19.pdf" at bounding box center [451, 491] width 288 height 25
click at [277, 481] on div at bounding box center [282, 491] width 43 height 21
click at [378, 486] on div "eStmt_2025-08-19.pdf" at bounding box center [451, 491] width 288 height 25
click at [381, 479] on div "eStmt_2025-08-19.pdf" at bounding box center [451, 491] width 288 height 25
click at [248, 484] on icon at bounding box center [248, 491] width 13 height 15
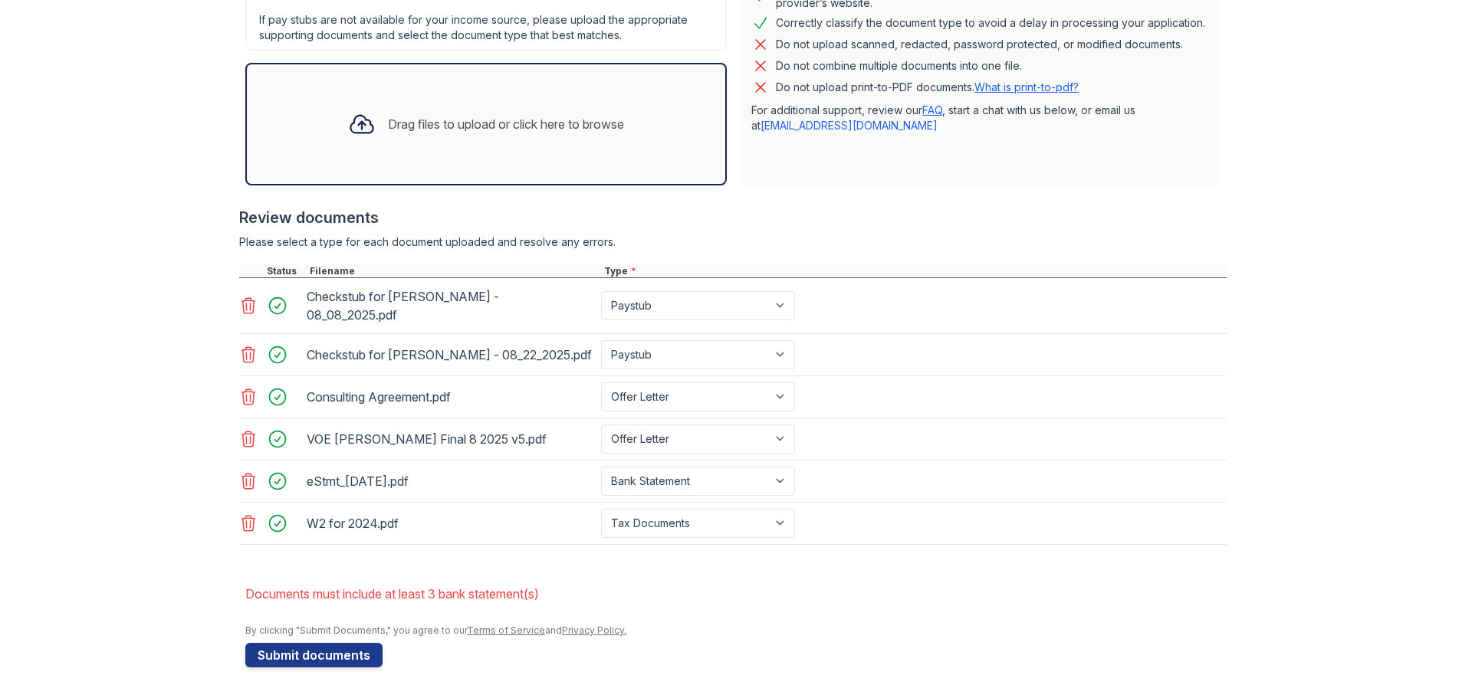
scroll to position [432, 0]
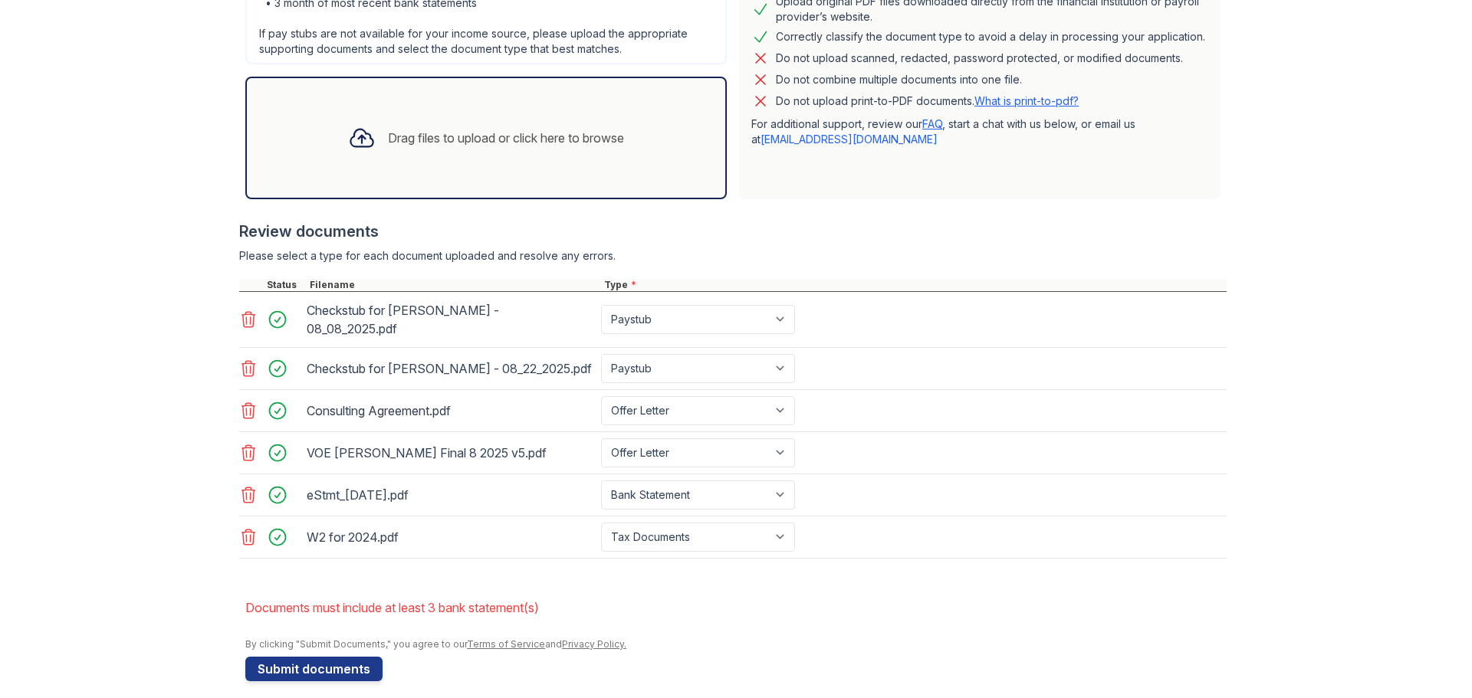
click at [367, 160] on div "Drag files to upload or click here to browse" at bounding box center [486, 138] width 300 height 52
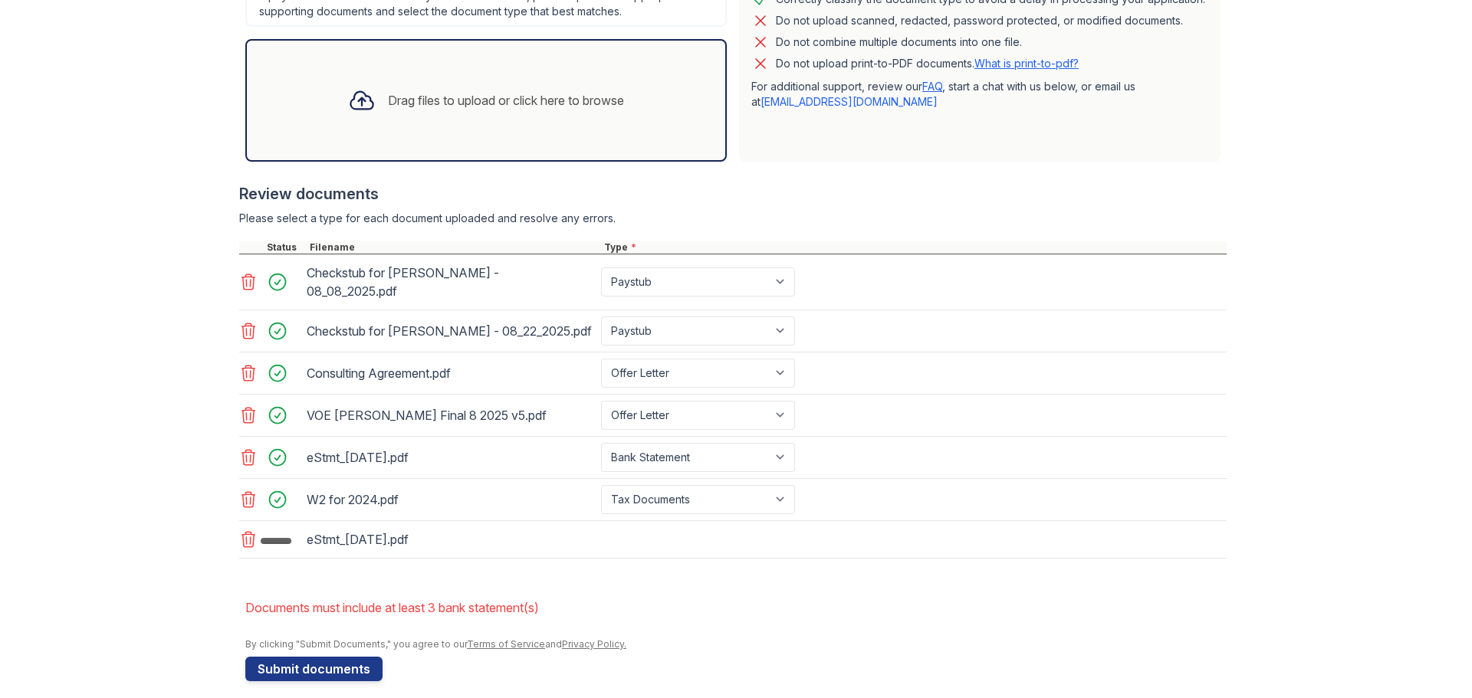
scroll to position [474, 0]
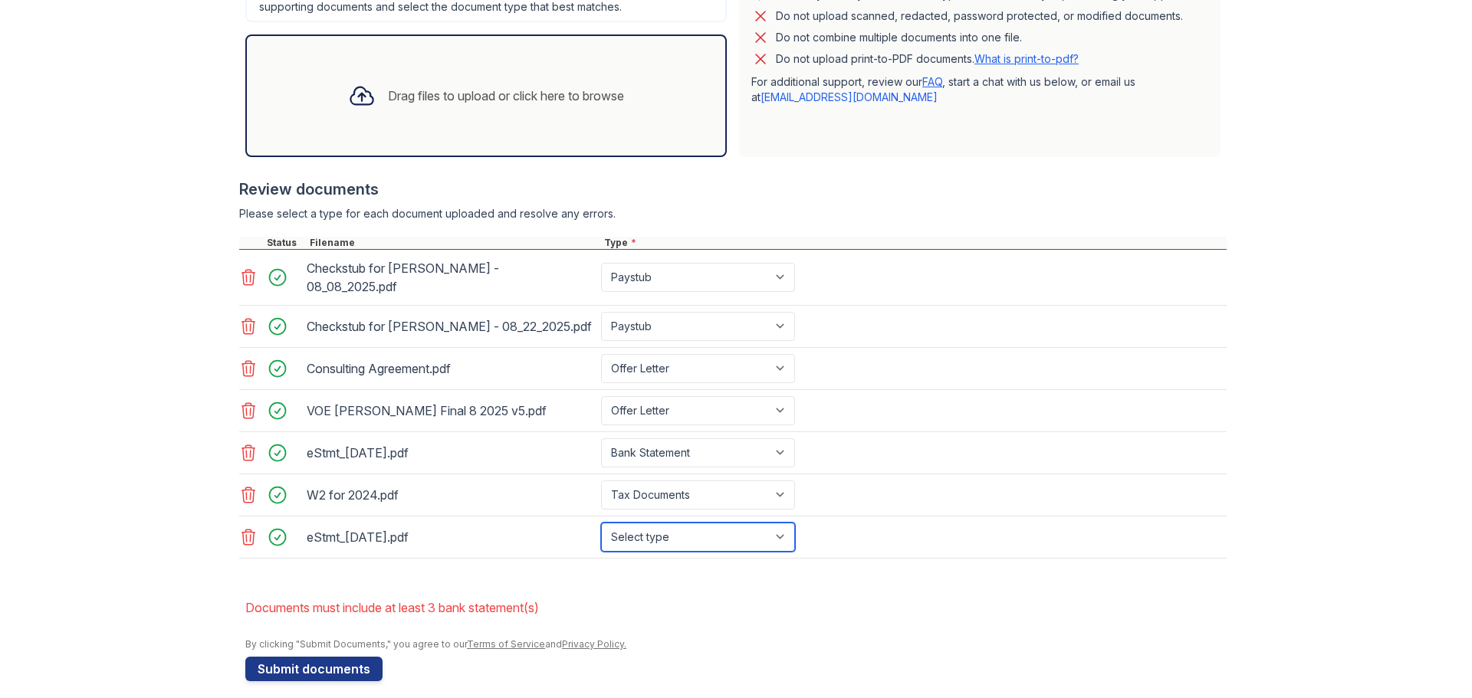
drag, startPoint x: 661, startPoint y: 527, endPoint x: 663, endPoint y: 537, distance: 9.3
click at [661, 527] on select "Select type Paystub Bank Statement Offer Letter Tax Documents Benefit Award Let…" at bounding box center [698, 537] width 194 height 29
select select "bank_statement"
click at [601, 523] on select "Select type Paystub Bank Statement Offer Letter Tax Documents Benefit Award Let…" at bounding box center [698, 537] width 194 height 29
click at [322, 664] on button "Submit documents" at bounding box center [313, 669] width 137 height 25
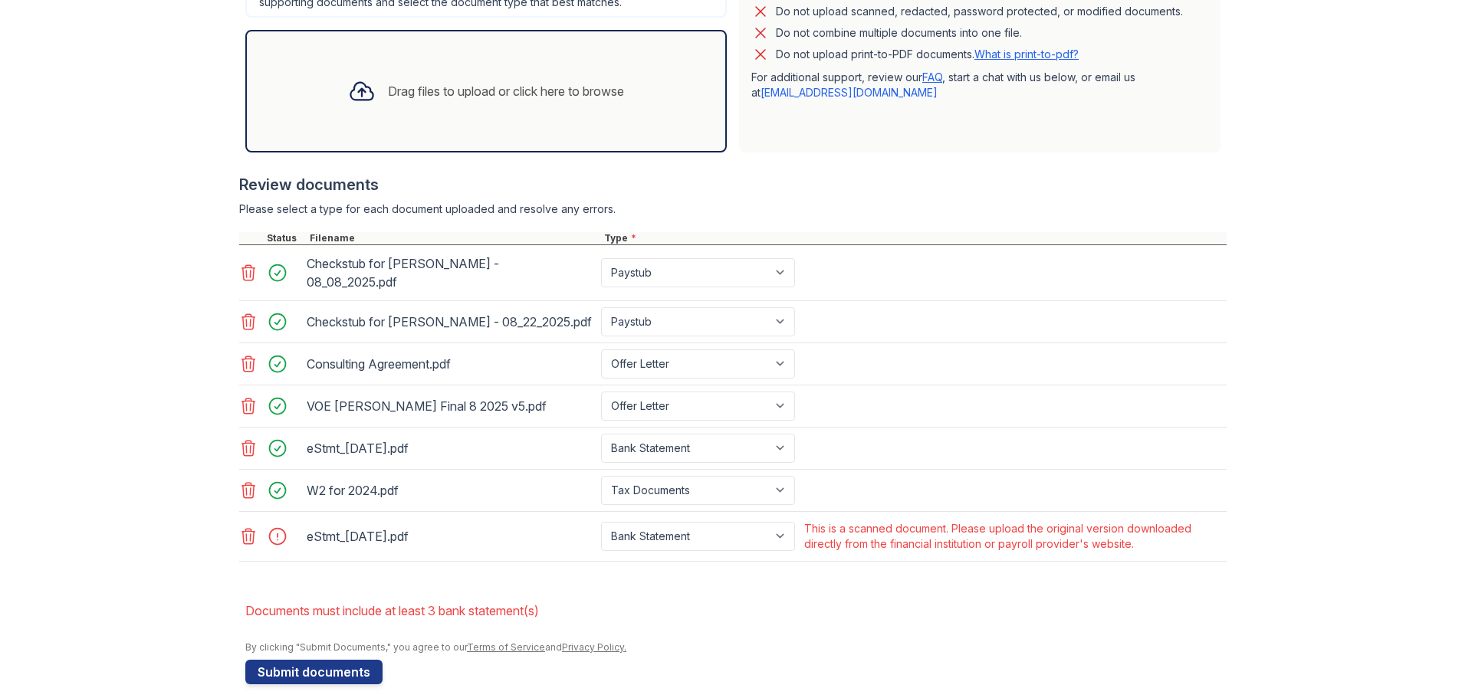
scroll to position [482, 0]
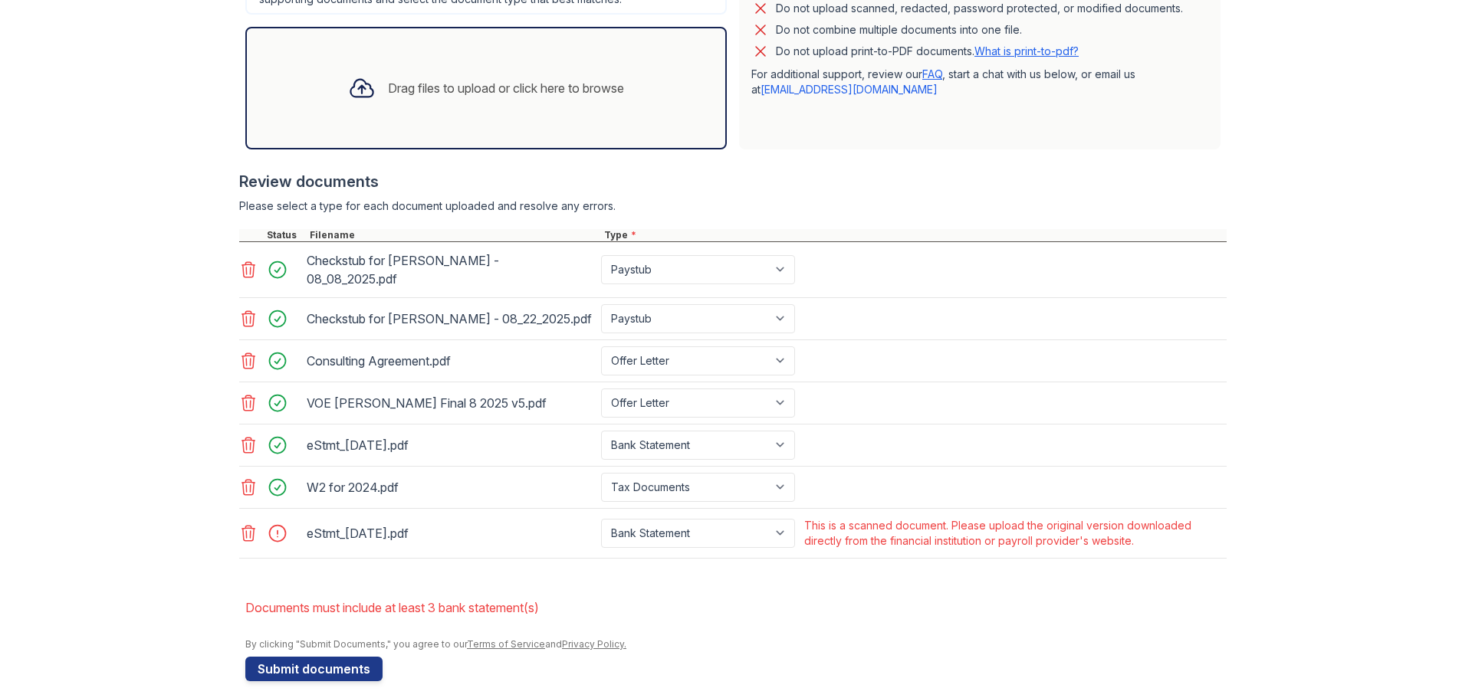
click at [263, 523] on div at bounding box center [282, 533] width 43 height 21
click at [239, 524] on icon at bounding box center [248, 533] width 18 height 18
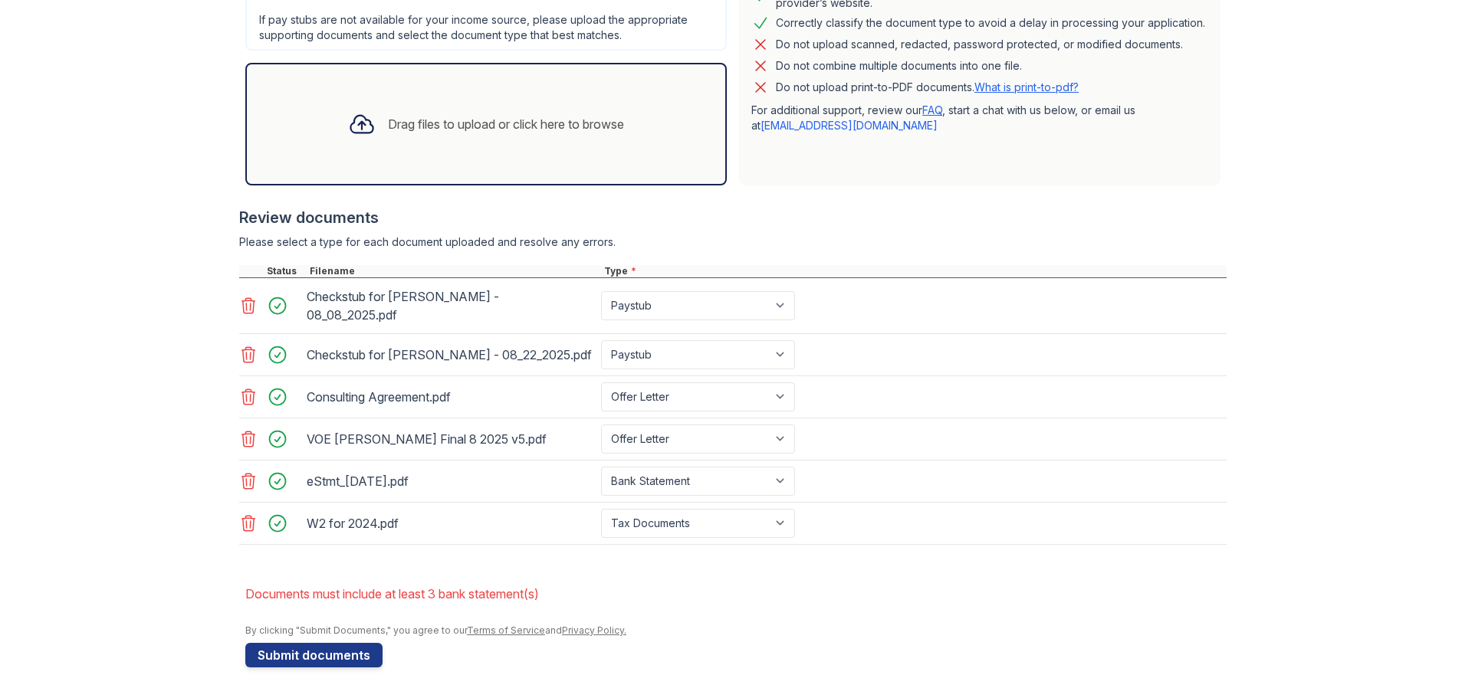
scroll to position [432, 0]
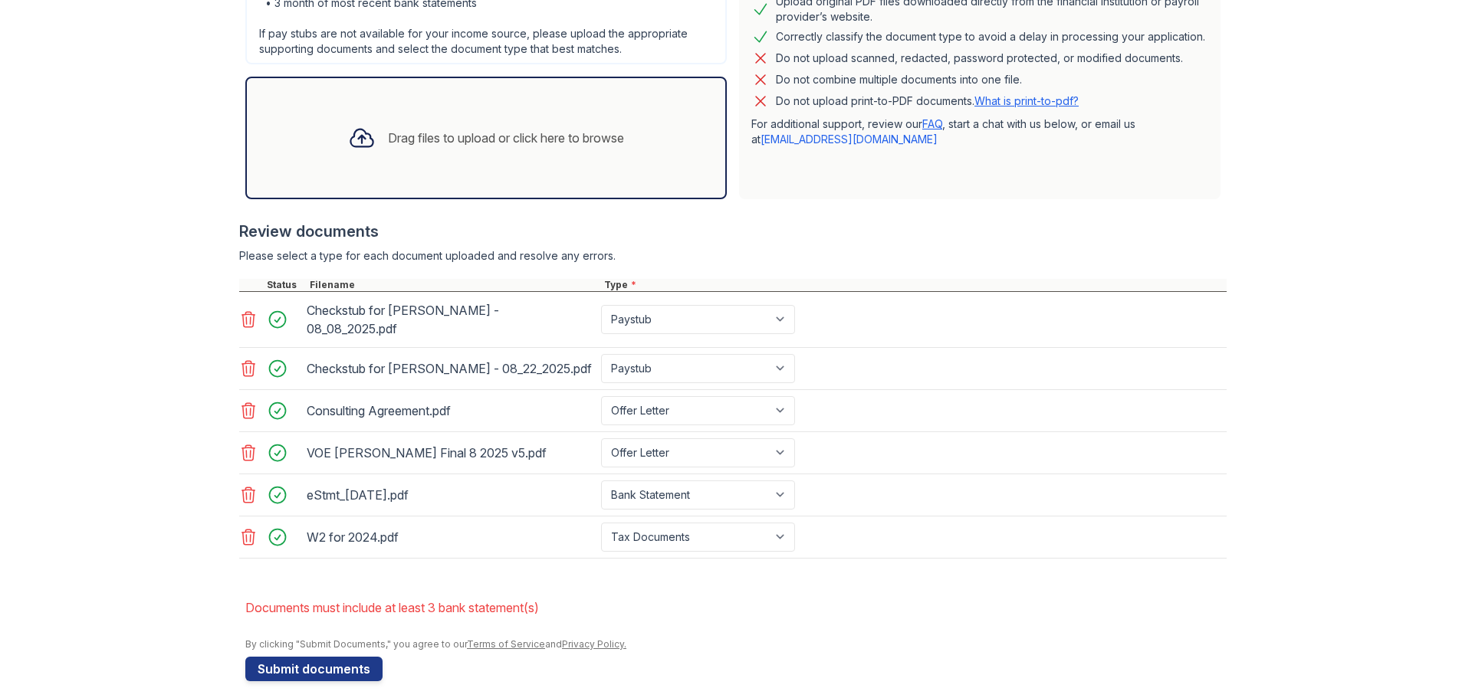
click at [357, 112] on div "Drag files to upload or click here to browse" at bounding box center [486, 138] width 300 height 52
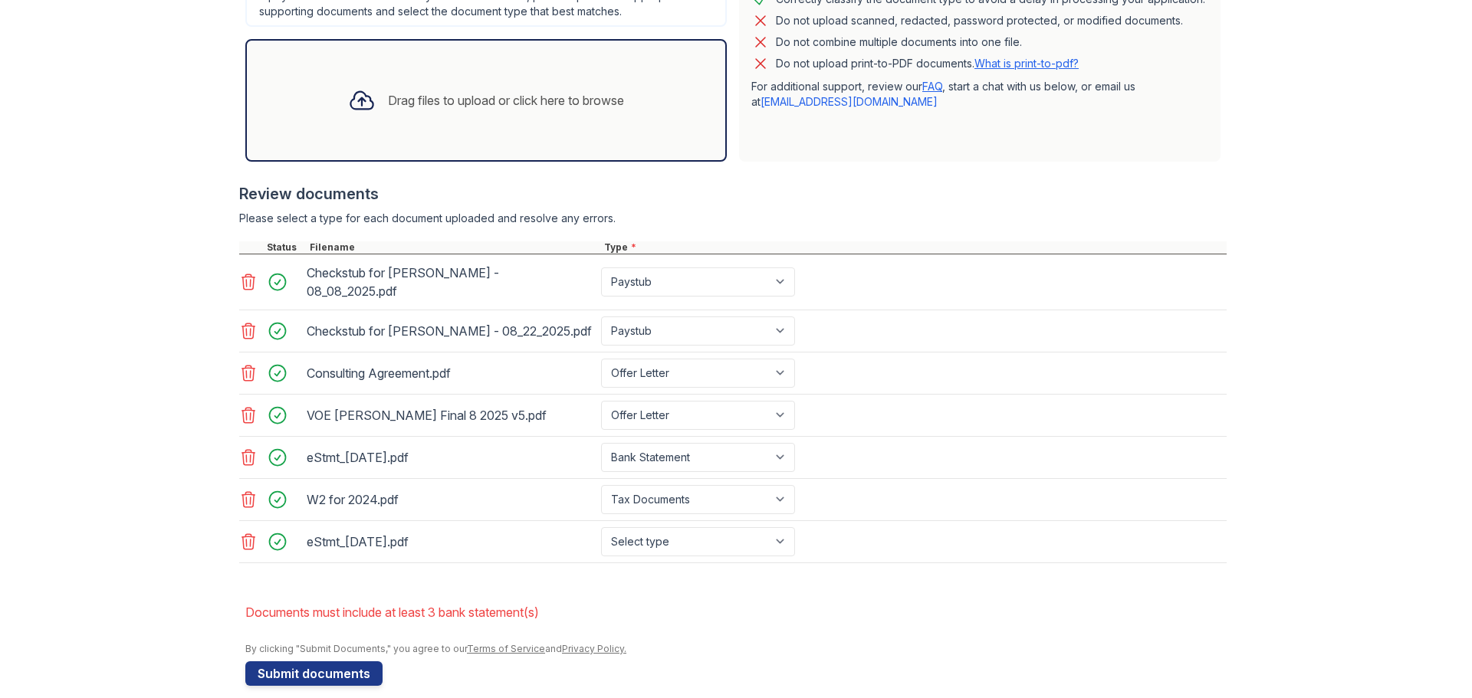
scroll to position [474, 0]
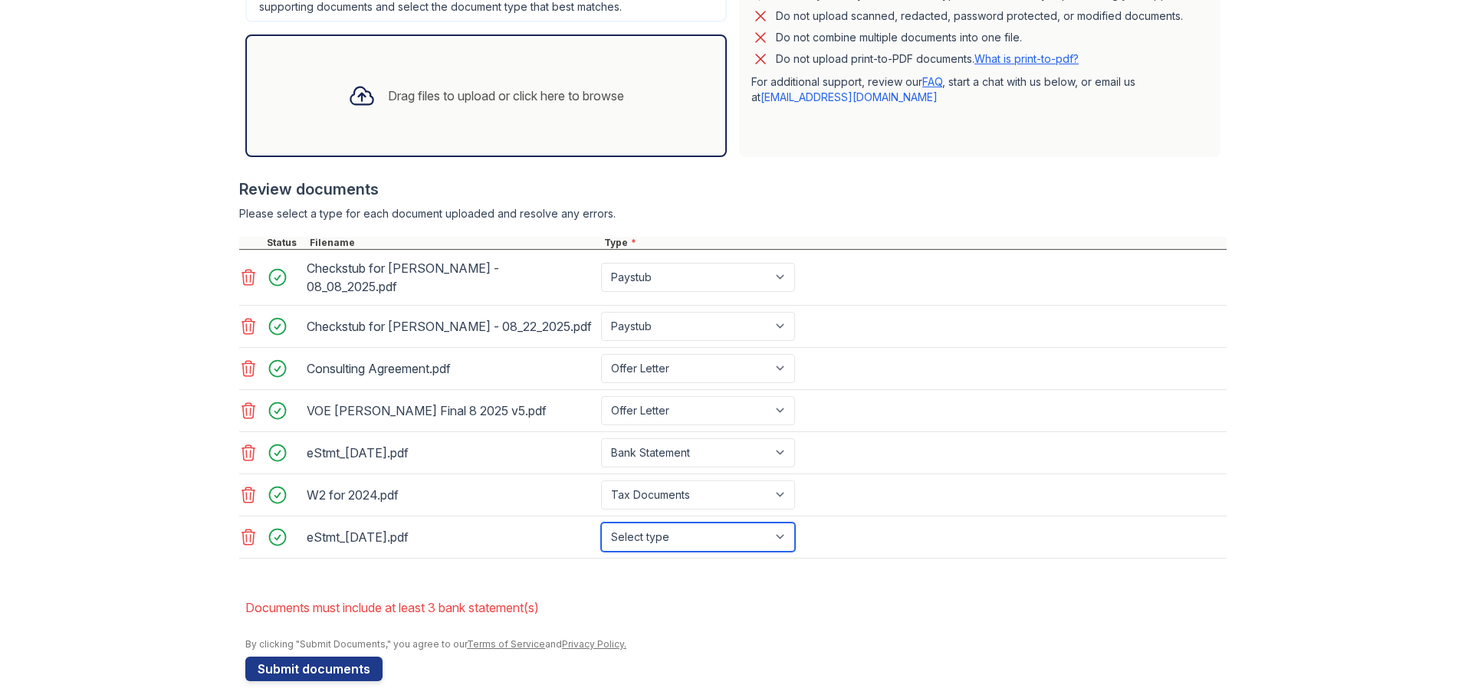
click at [638, 524] on select "Select type Paystub Bank Statement Offer Letter Tax Documents Benefit Award Let…" at bounding box center [698, 537] width 194 height 29
select select "bank_statement"
click at [601, 523] on select "Select type Paystub Bank Statement Offer Letter Tax Documents Benefit Award Let…" at bounding box center [698, 537] width 194 height 29
click at [325, 666] on button "Submit documents" at bounding box center [313, 669] width 137 height 25
click at [472, 598] on li "Documents must include at least 3 bank statement(s)" at bounding box center [735, 607] width 981 height 31
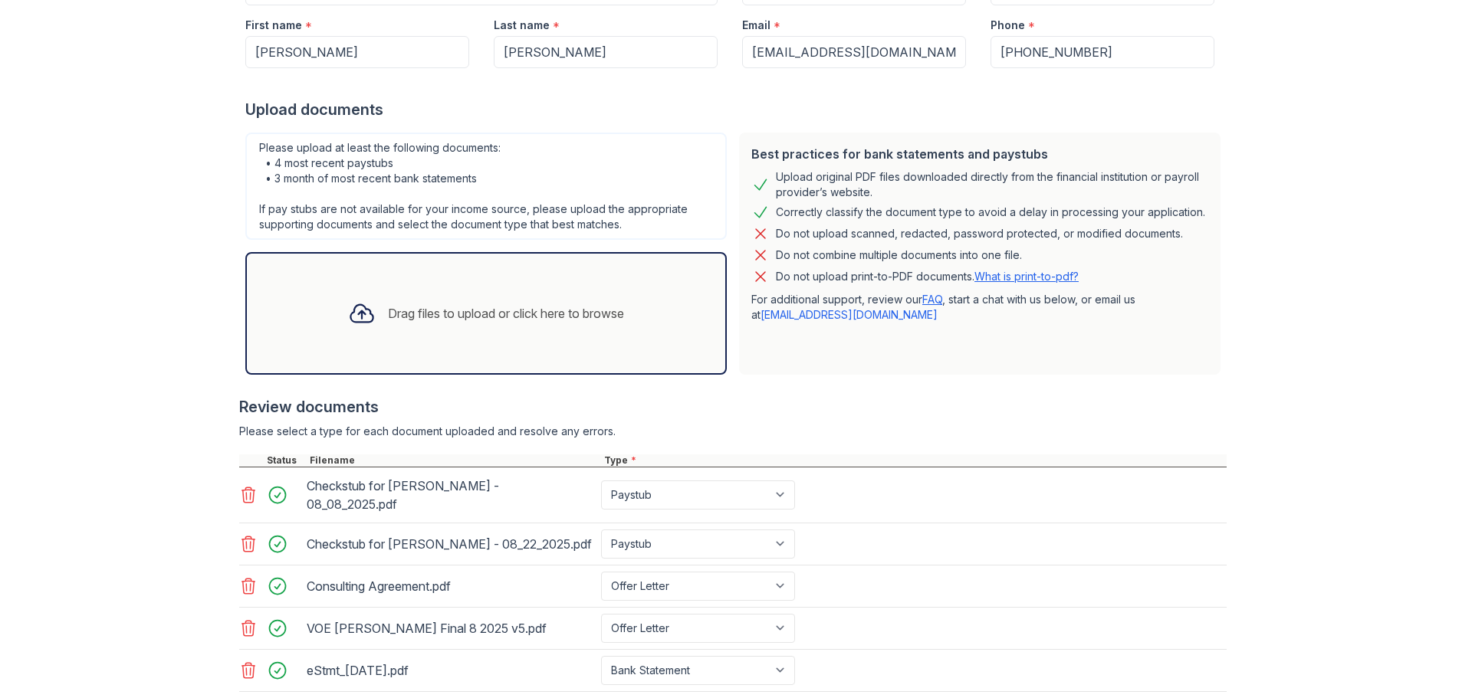
scroll to position [168, 0]
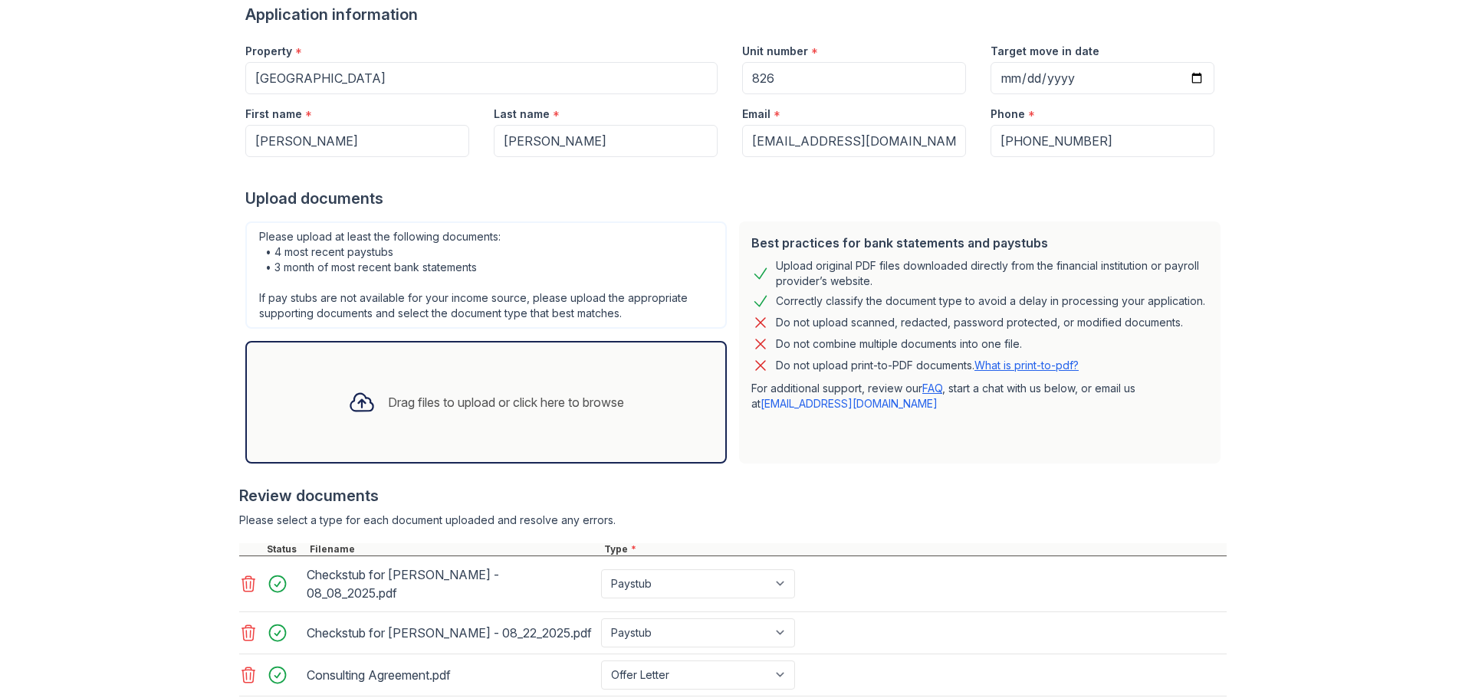
click at [412, 395] on div "Drag files to upload or click here to browse" at bounding box center [506, 402] width 236 height 18
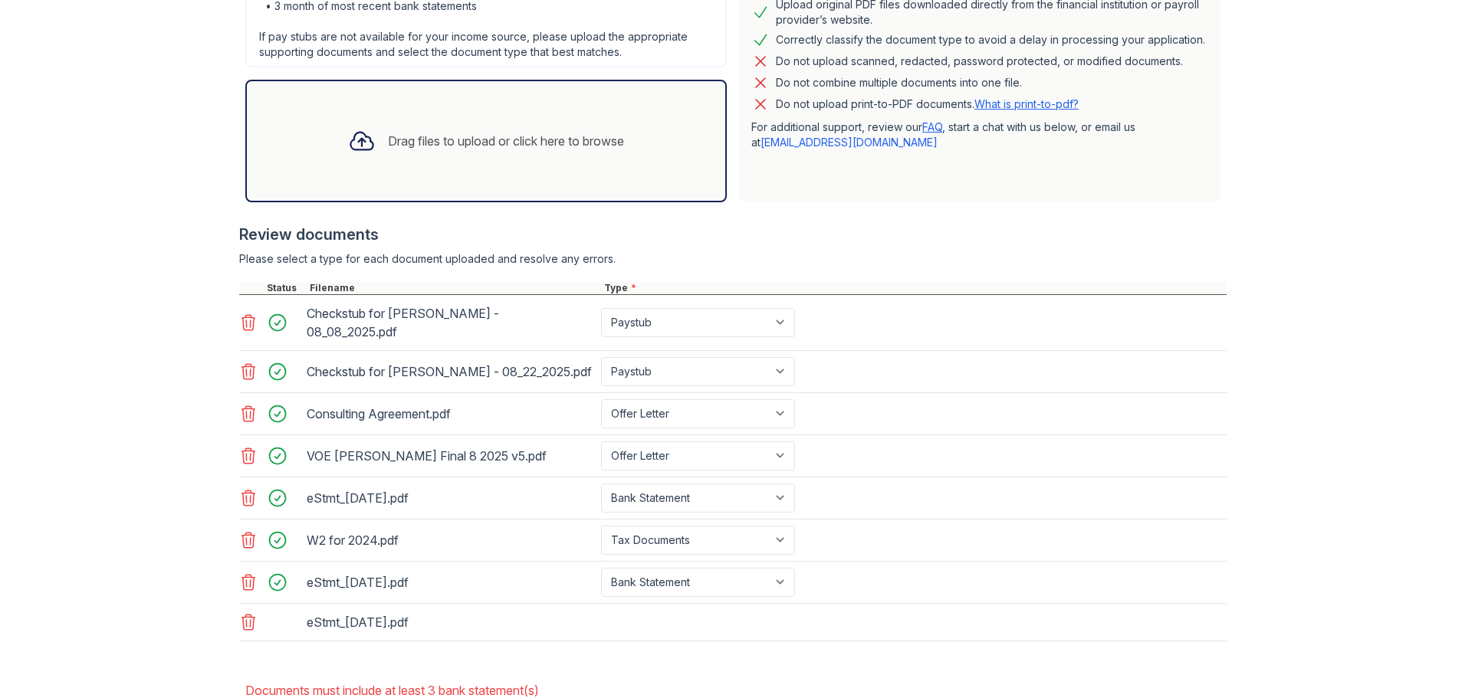
scroll to position [512, 0]
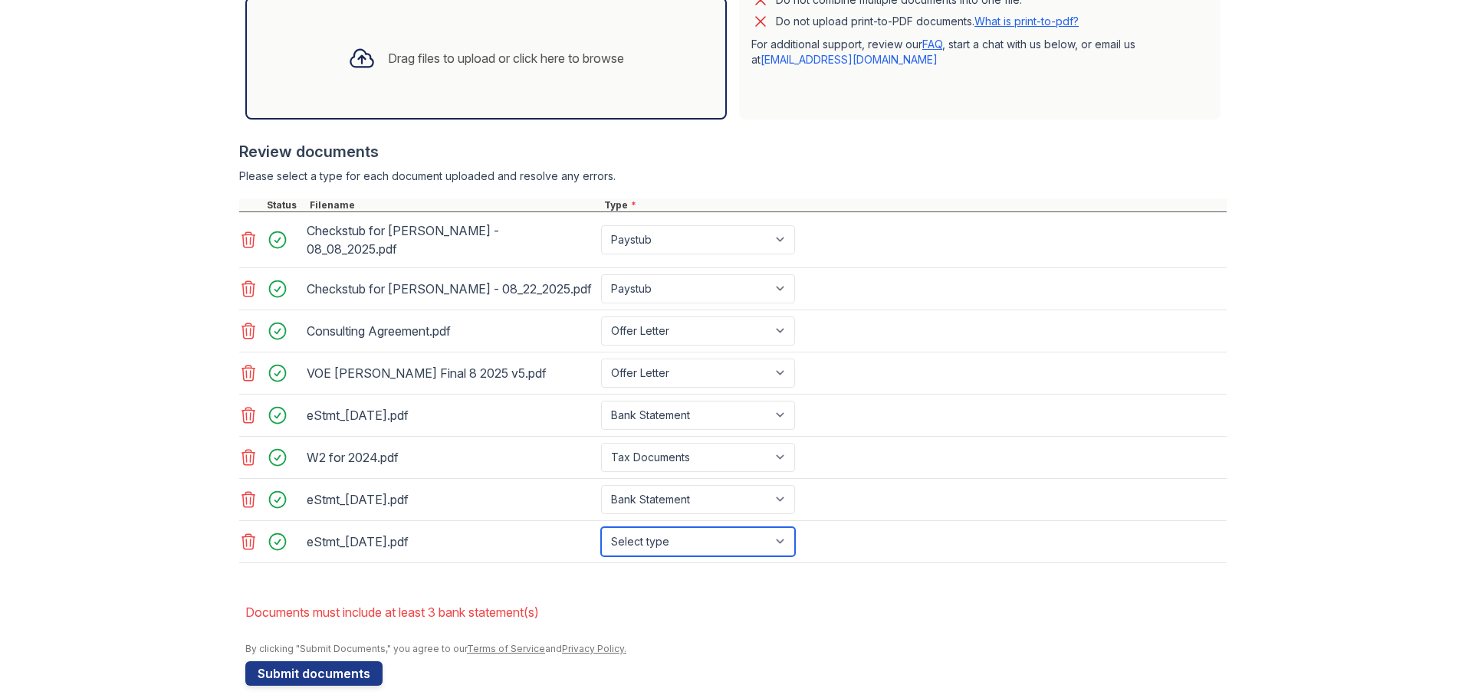
click at [632, 539] on select "Select type Paystub Bank Statement Offer Letter Tax Documents Benefit Award Let…" at bounding box center [698, 541] width 194 height 29
select select "bank_statement"
click at [601, 527] on select "Select type Paystub Bank Statement Offer Letter Tax Documents Benefit Award Let…" at bounding box center [698, 541] width 194 height 29
click at [341, 661] on button "Submit documents" at bounding box center [313, 673] width 137 height 25
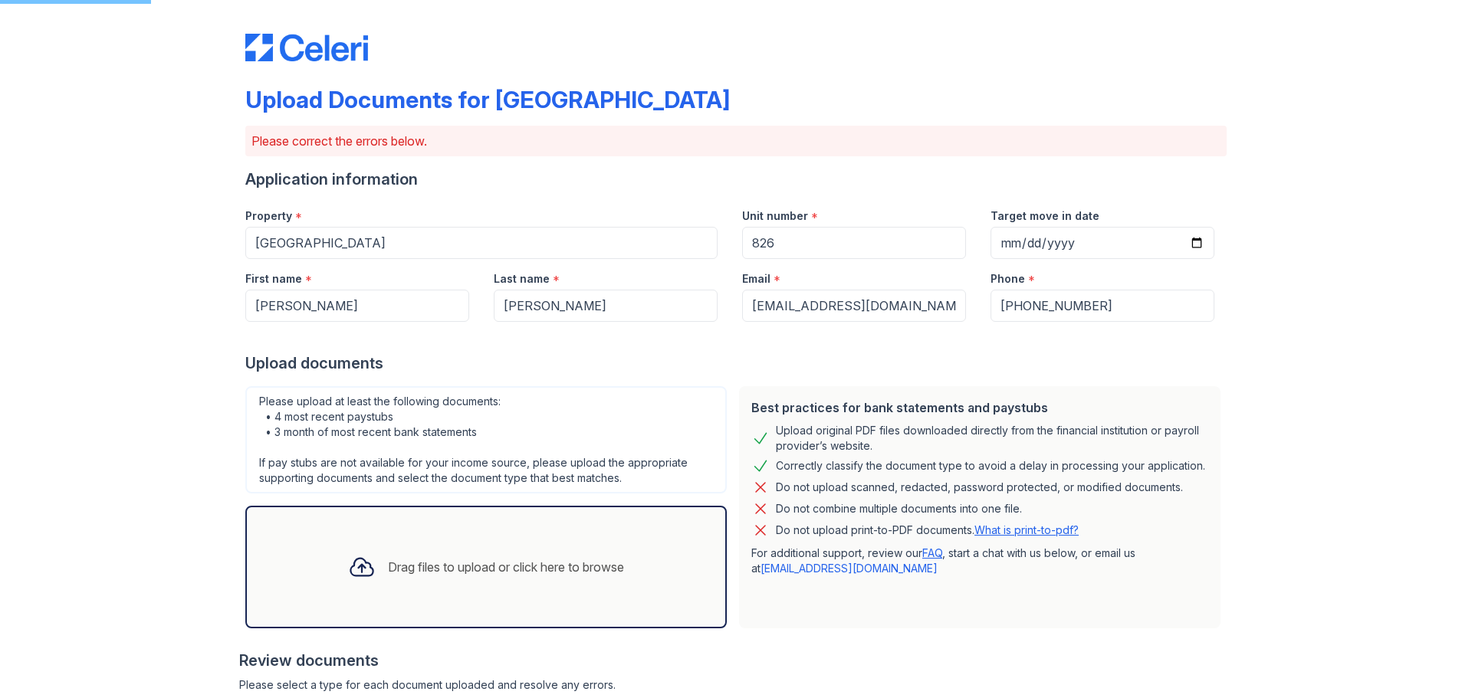
scroll to position [0, 0]
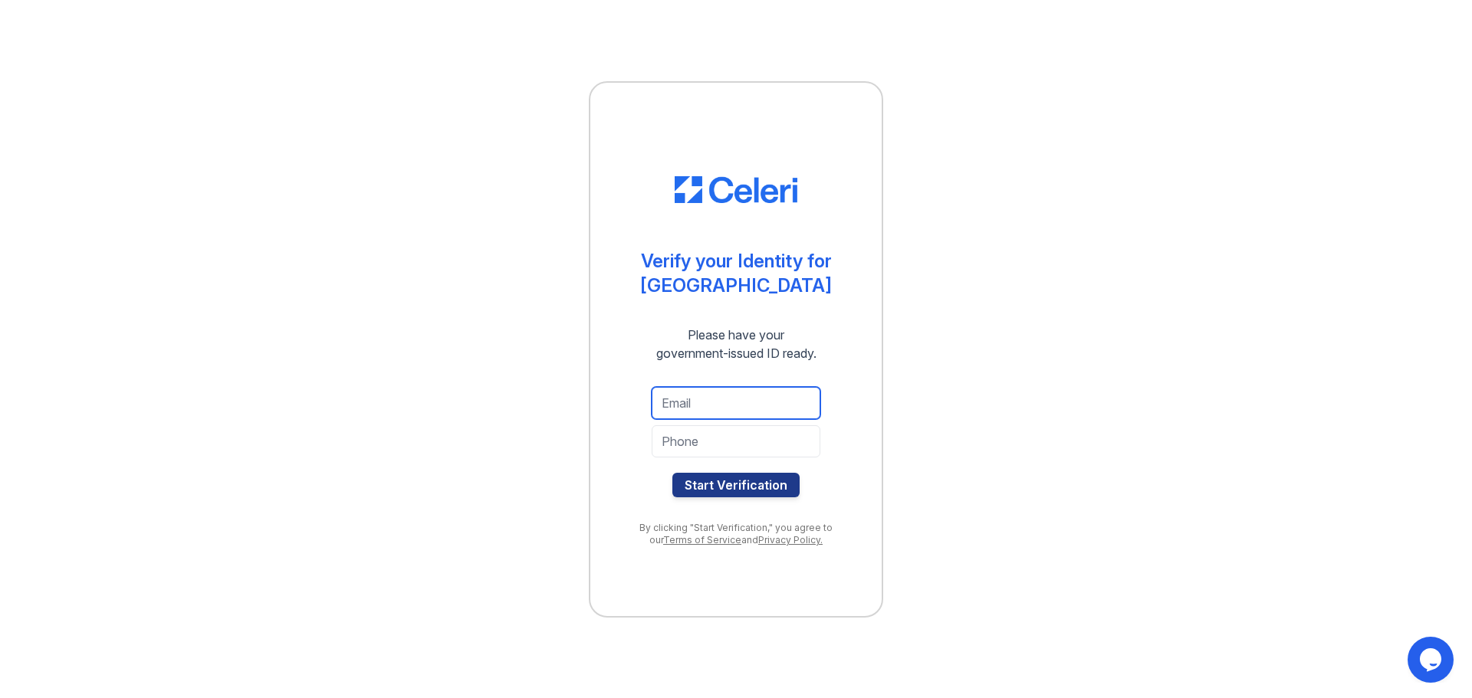
click at [749, 396] on input "email" at bounding box center [736, 403] width 169 height 32
type input "jathanggales@gmail.com"
click at [742, 451] on input "tel" at bounding box center [736, 441] width 169 height 32
type input "6786779800"
click at [729, 470] on div at bounding box center [736, 465] width 169 height 15
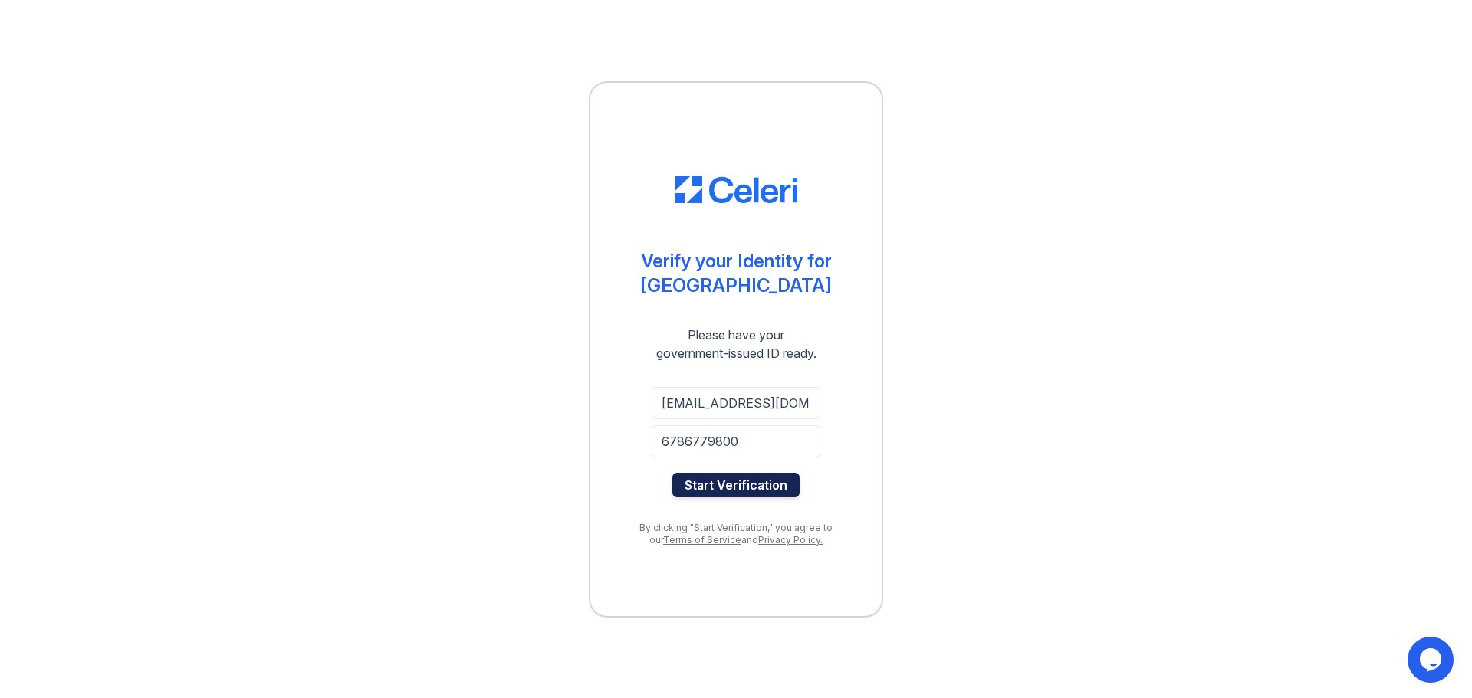
click at [728, 480] on button "Start Verification" at bounding box center [735, 485] width 127 height 25
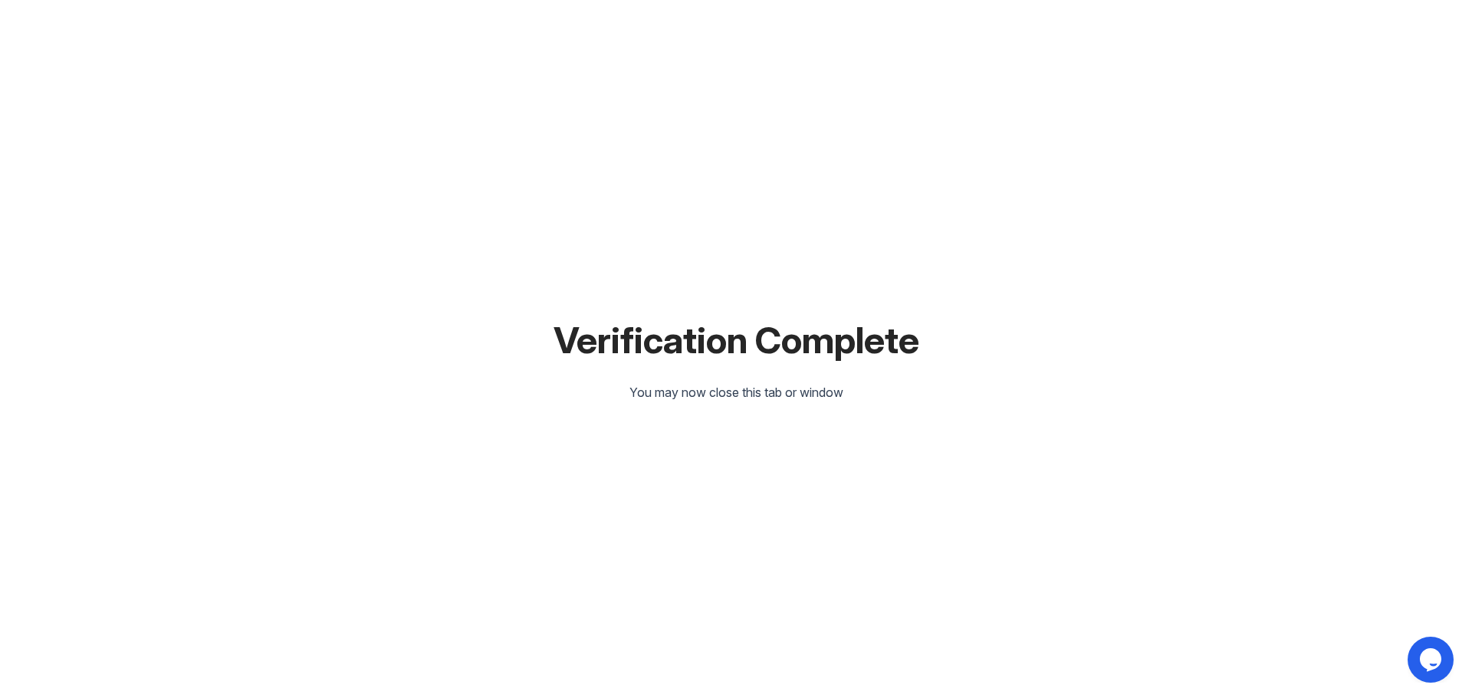
click at [891, 270] on div "Verification Complete You may now close this tab or window" at bounding box center [736, 349] width 1423 height 698
